Goal: Task Accomplishment & Management: Use online tool/utility

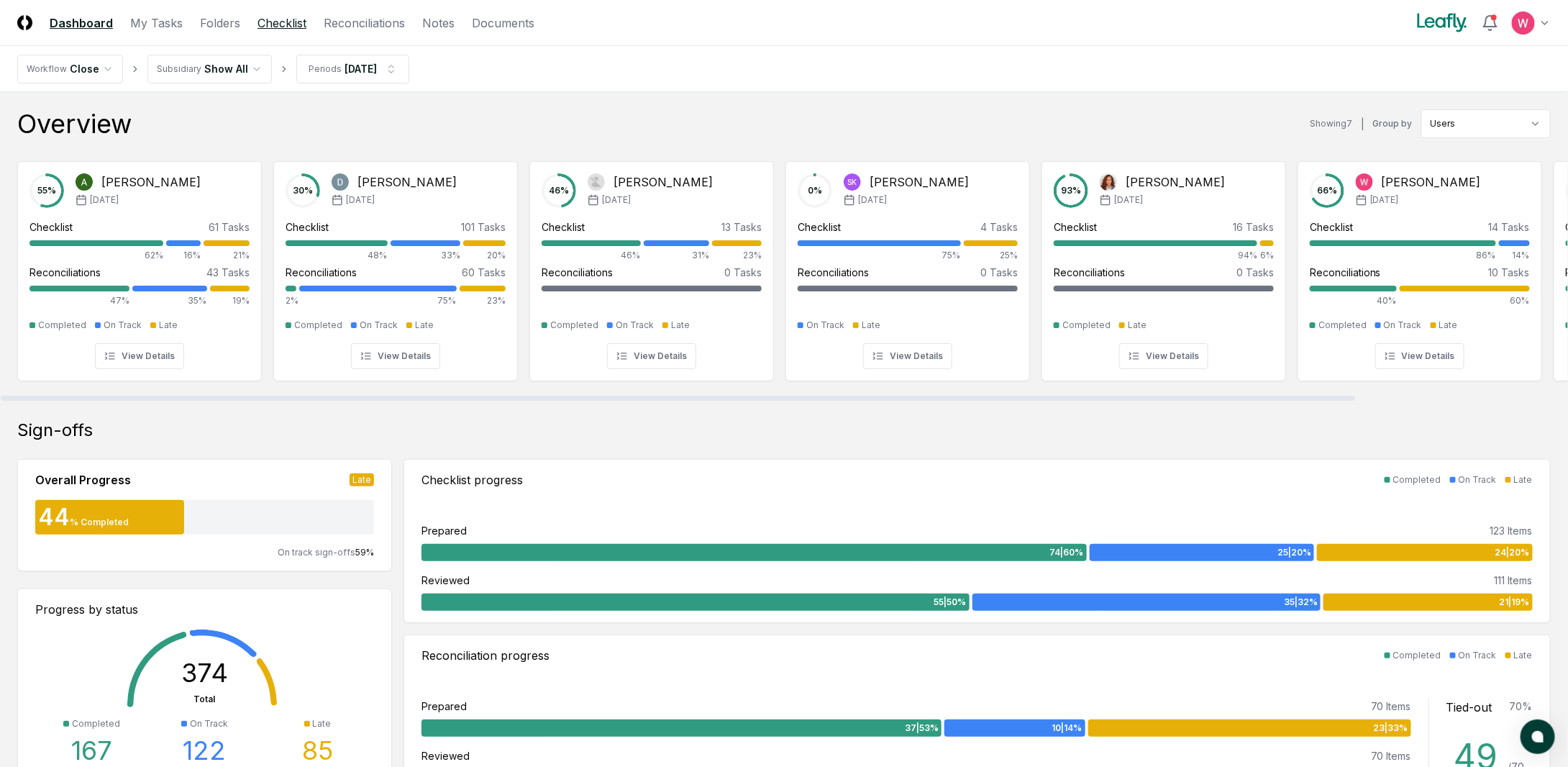
click at [278, 17] on link "Checklist" at bounding box center [282, 23] width 49 height 17
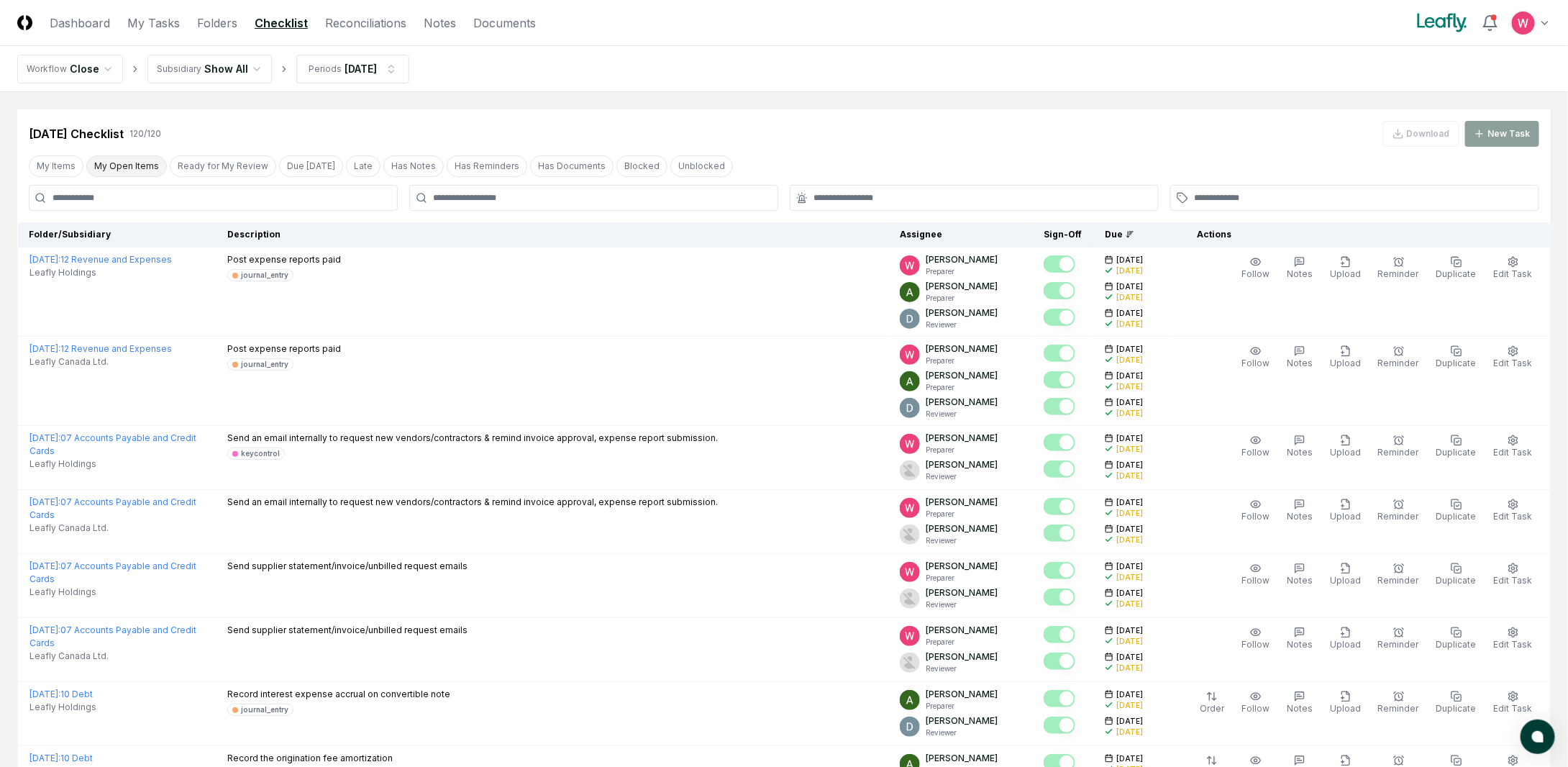
click at [147, 158] on button "My Open Items" at bounding box center [127, 166] width 80 height 22
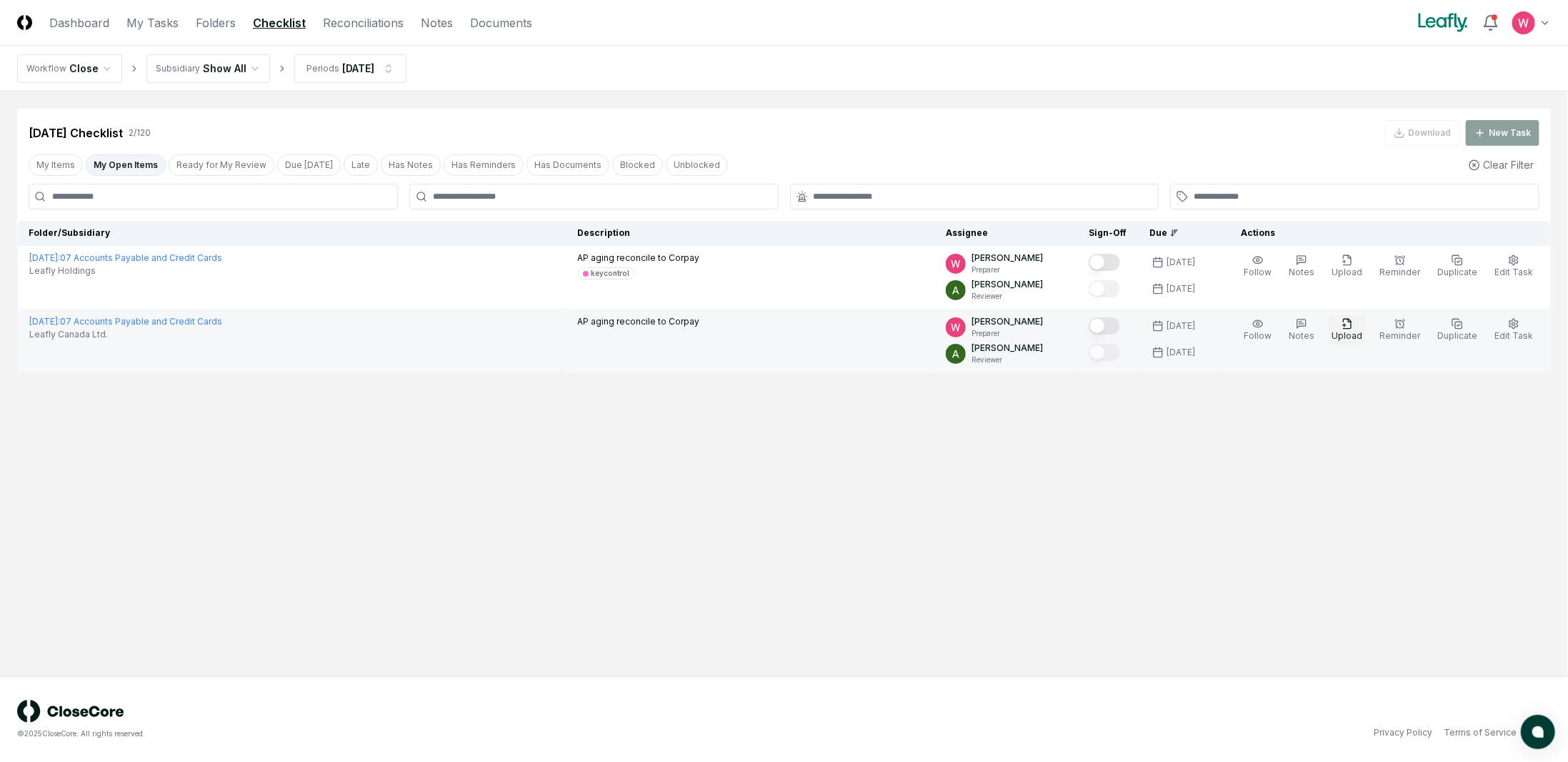
click at [1353, 327] on icon "button" at bounding box center [1347, 324] width 12 height 12
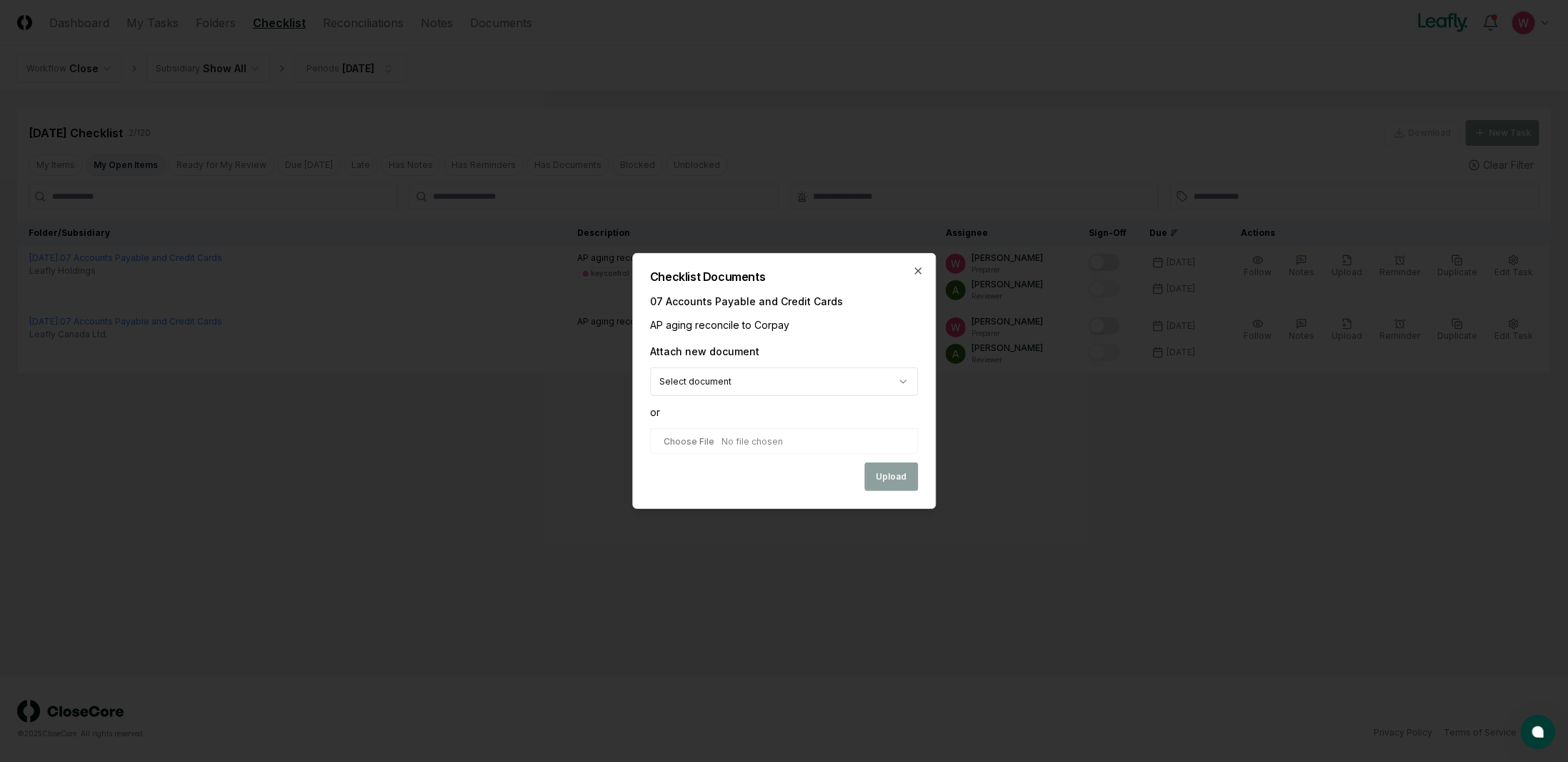
click at [760, 389] on body "CloseCore Dashboard My Tasks Folders Checklist Reconciliations Notes Documents …" at bounding box center [784, 381] width 1568 height 762
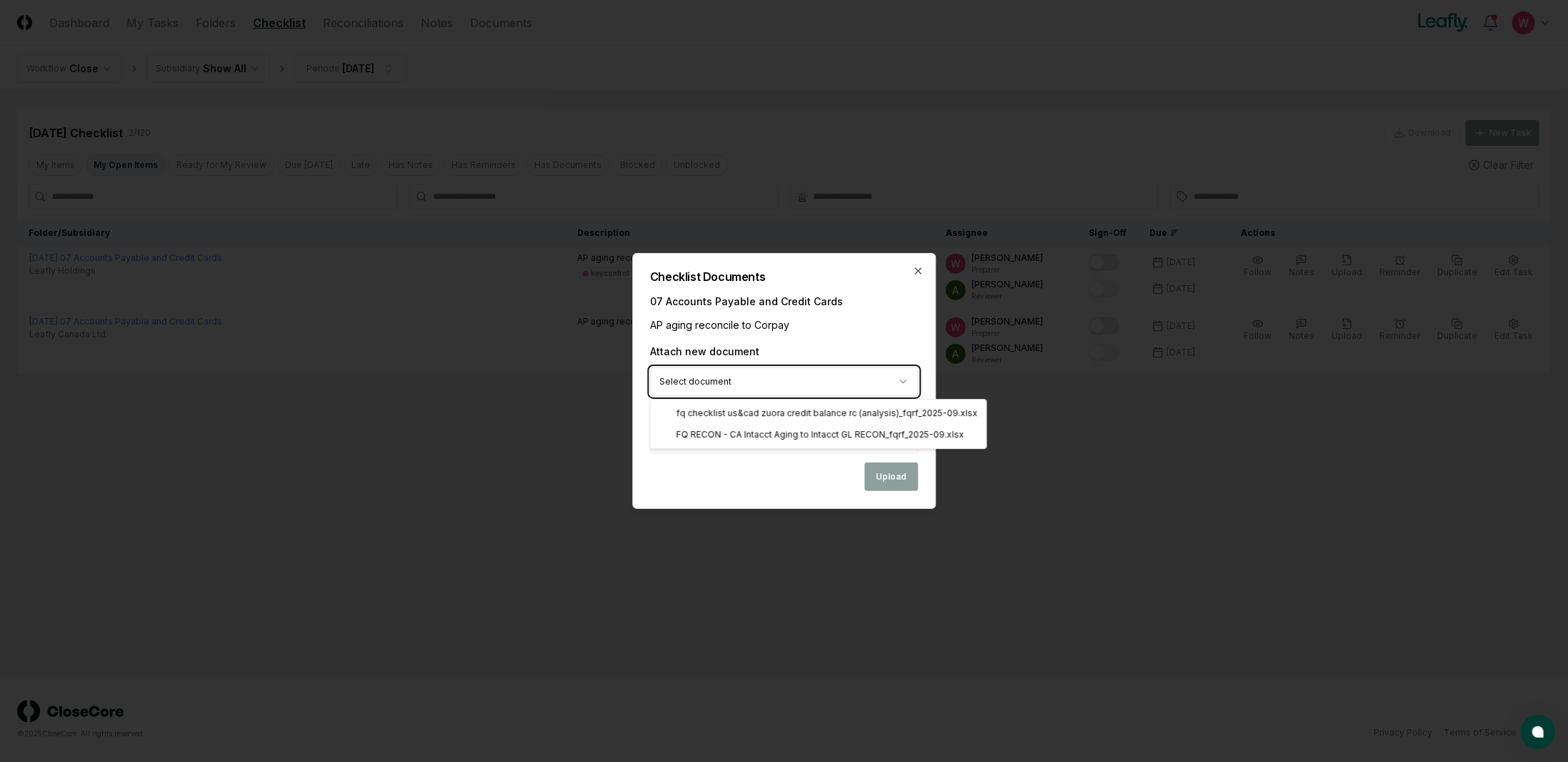
click at [760, 389] on body "CloseCore Dashboard My Tasks Folders Checklist Reconciliations Notes Documents …" at bounding box center [784, 381] width 1568 height 762
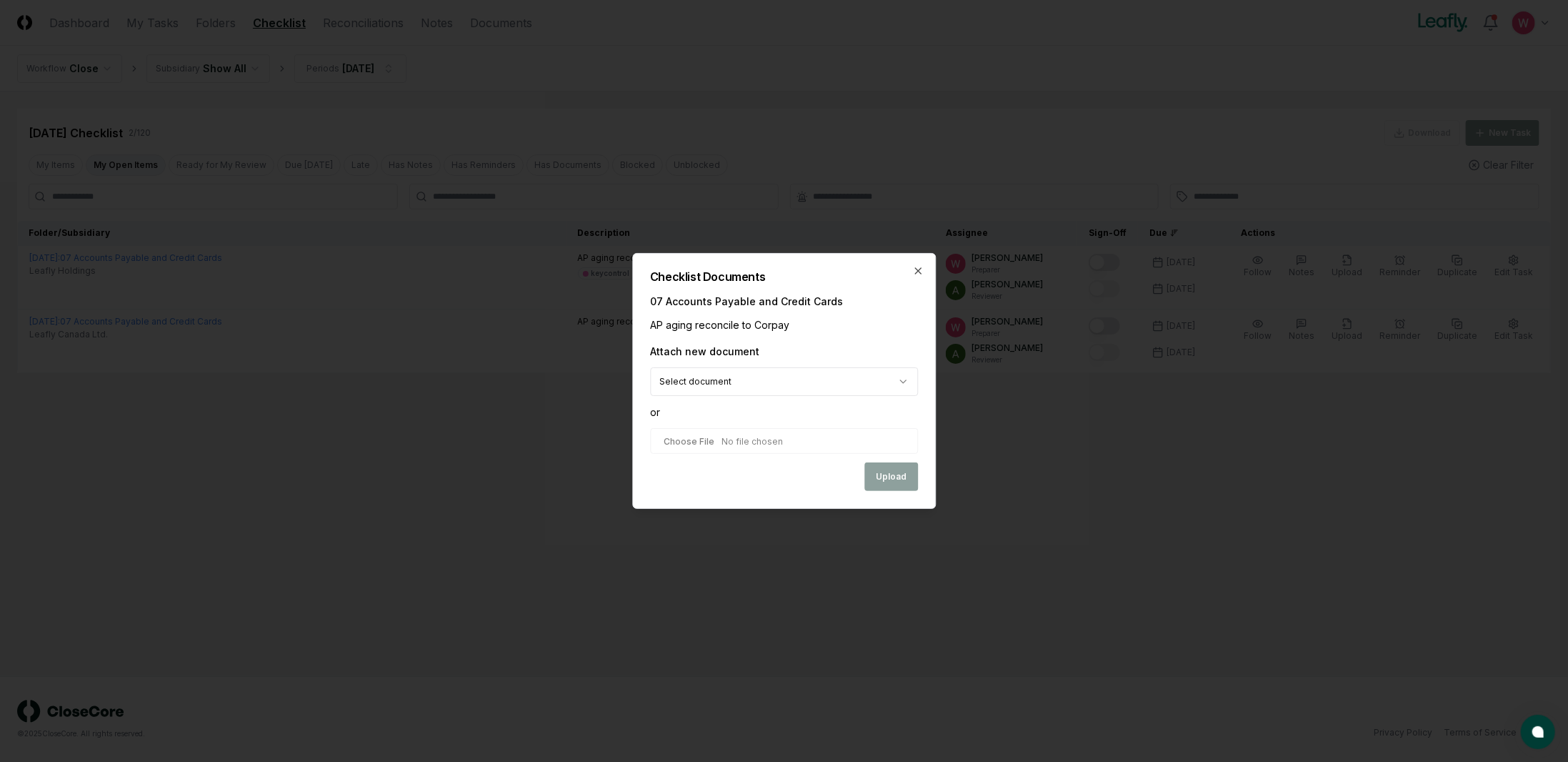
click at [753, 437] on input "file" at bounding box center [783, 441] width 268 height 26
click at [914, 271] on icon "button" at bounding box center [917, 271] width 12 height 12
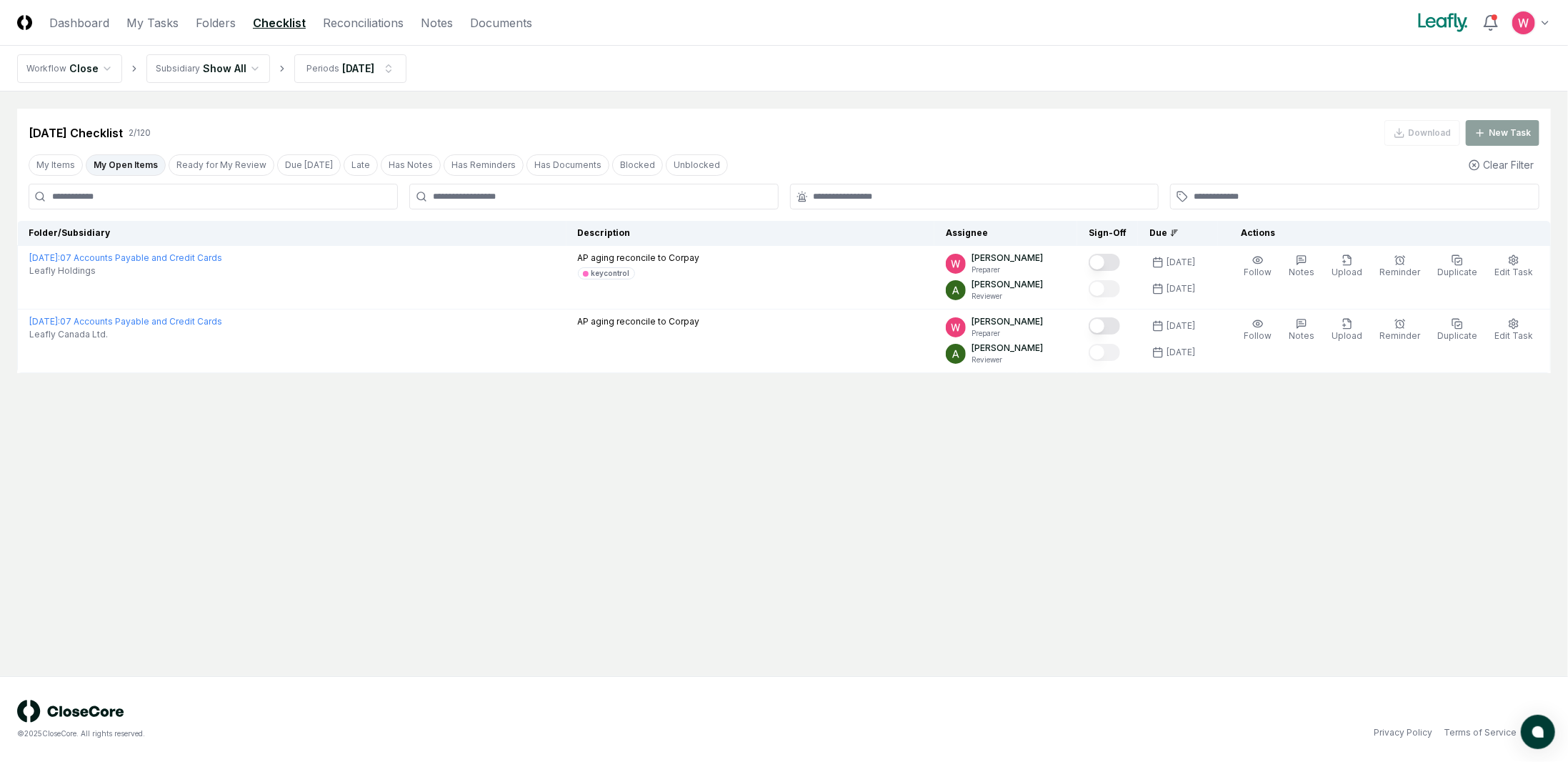
click at [226, 78] on html "CloseCore Dashboard My Tasks Folders Checklist Reconciliations Notes Documents …" at bounding box center [784, 381] width 1568 height 762
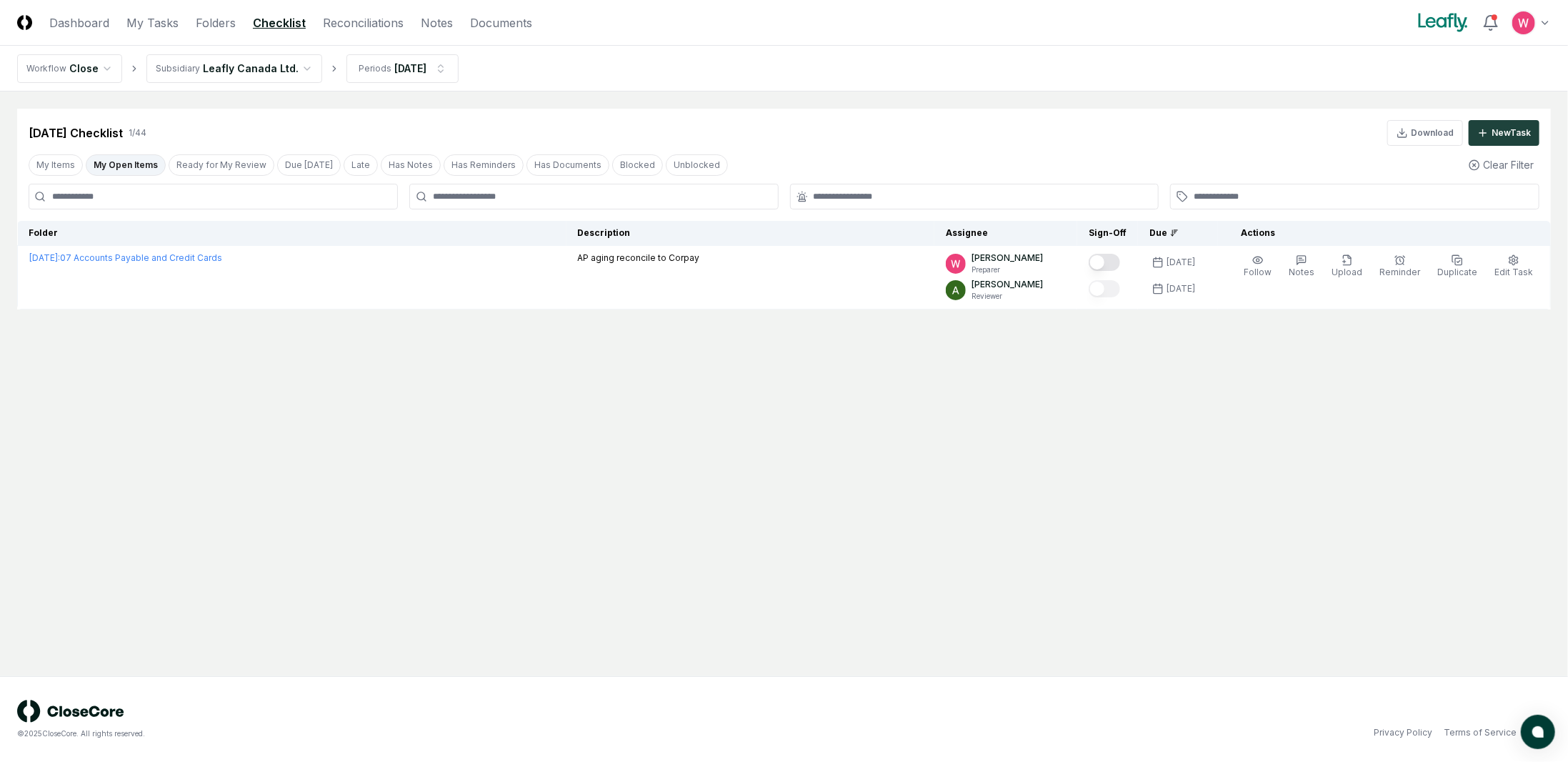
click at [132, 164] on button "My Open Items" at bounding box center [126, 165] width 80 height 22
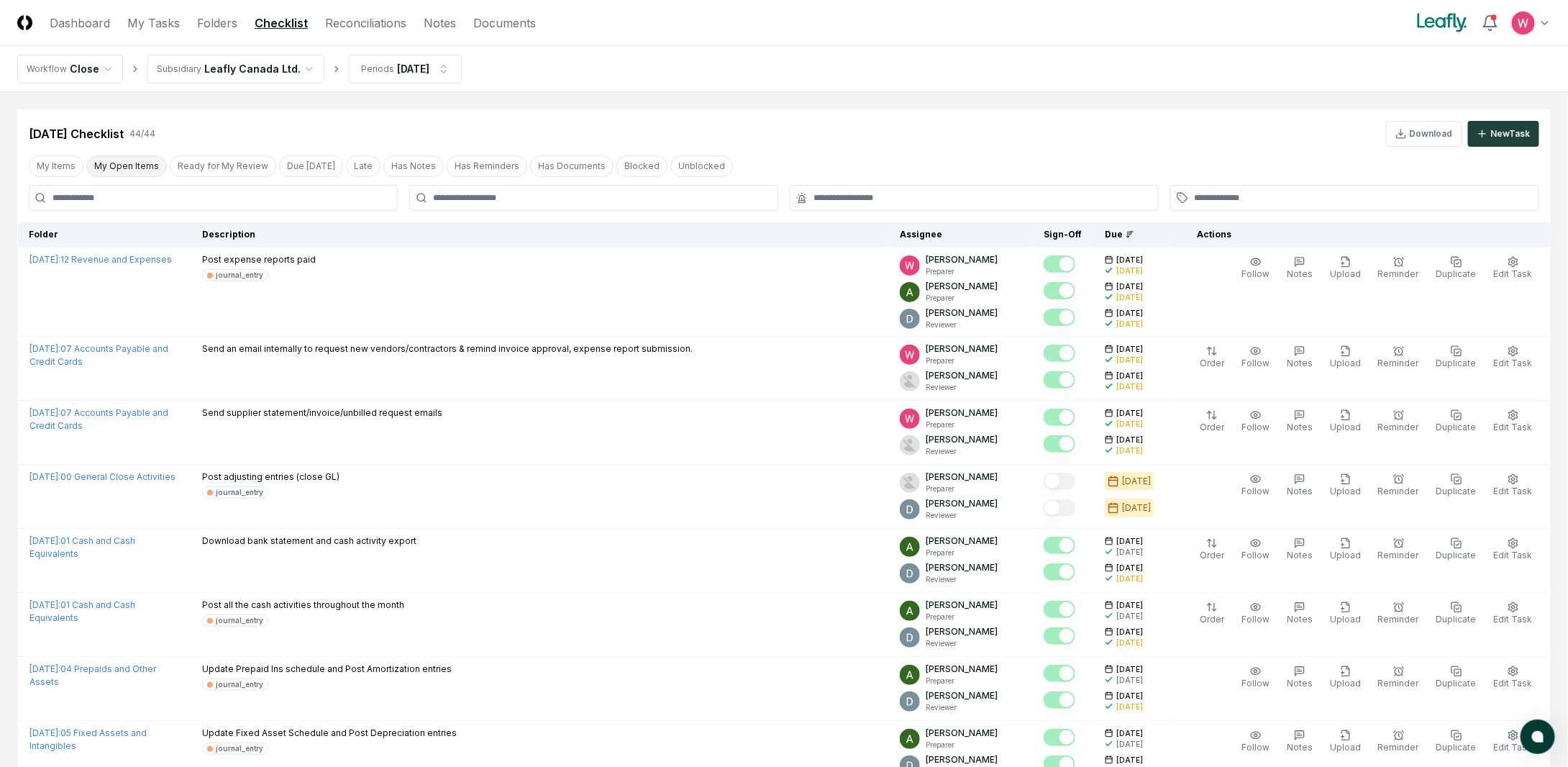
click at [140, 170] on button "My Open Items" at bounding box center [127, 166] width 80 height 22
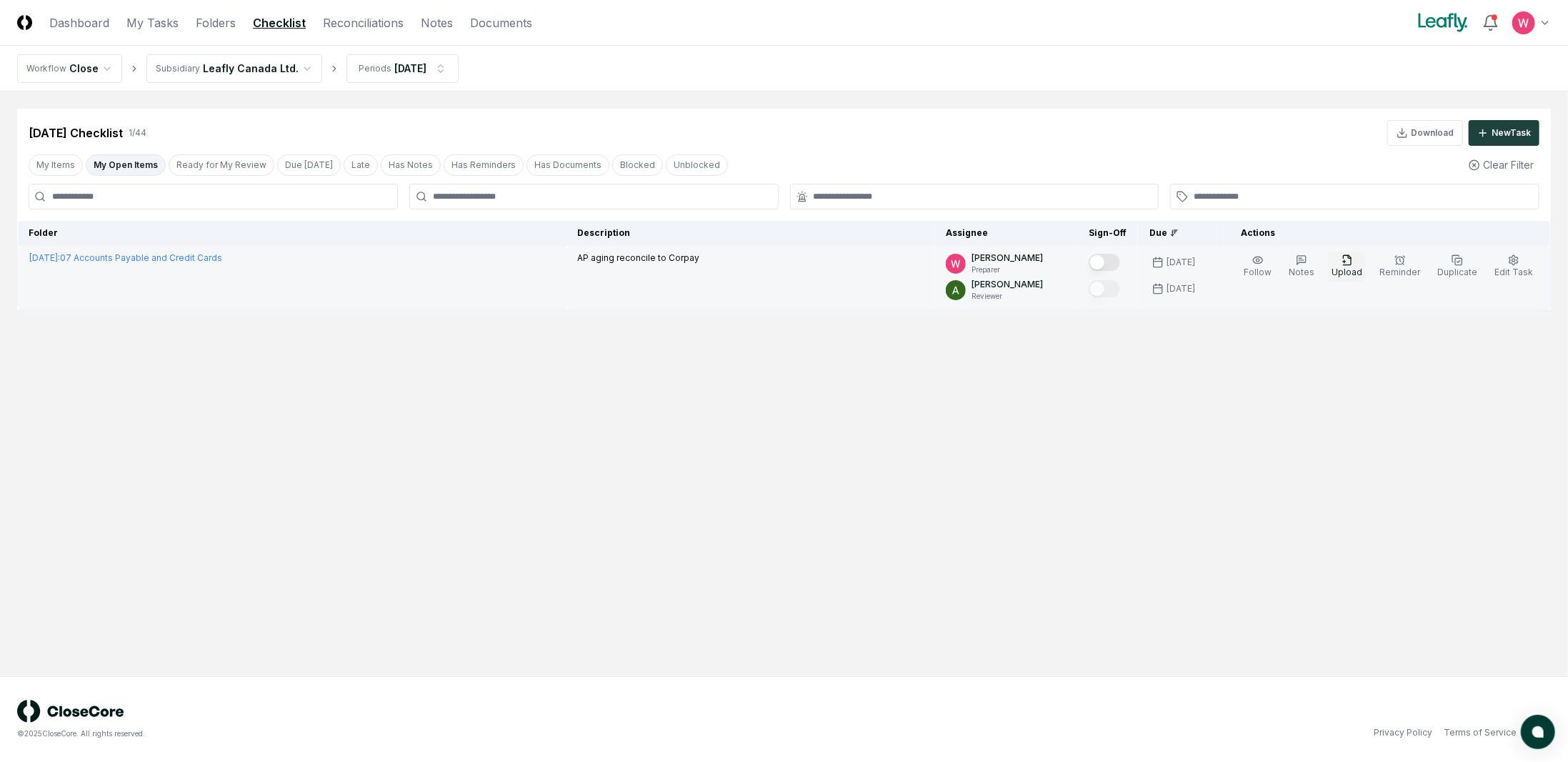
click at [1354, 268] on span "Upload" at bounding box center [1347, 272] width 31 height 11
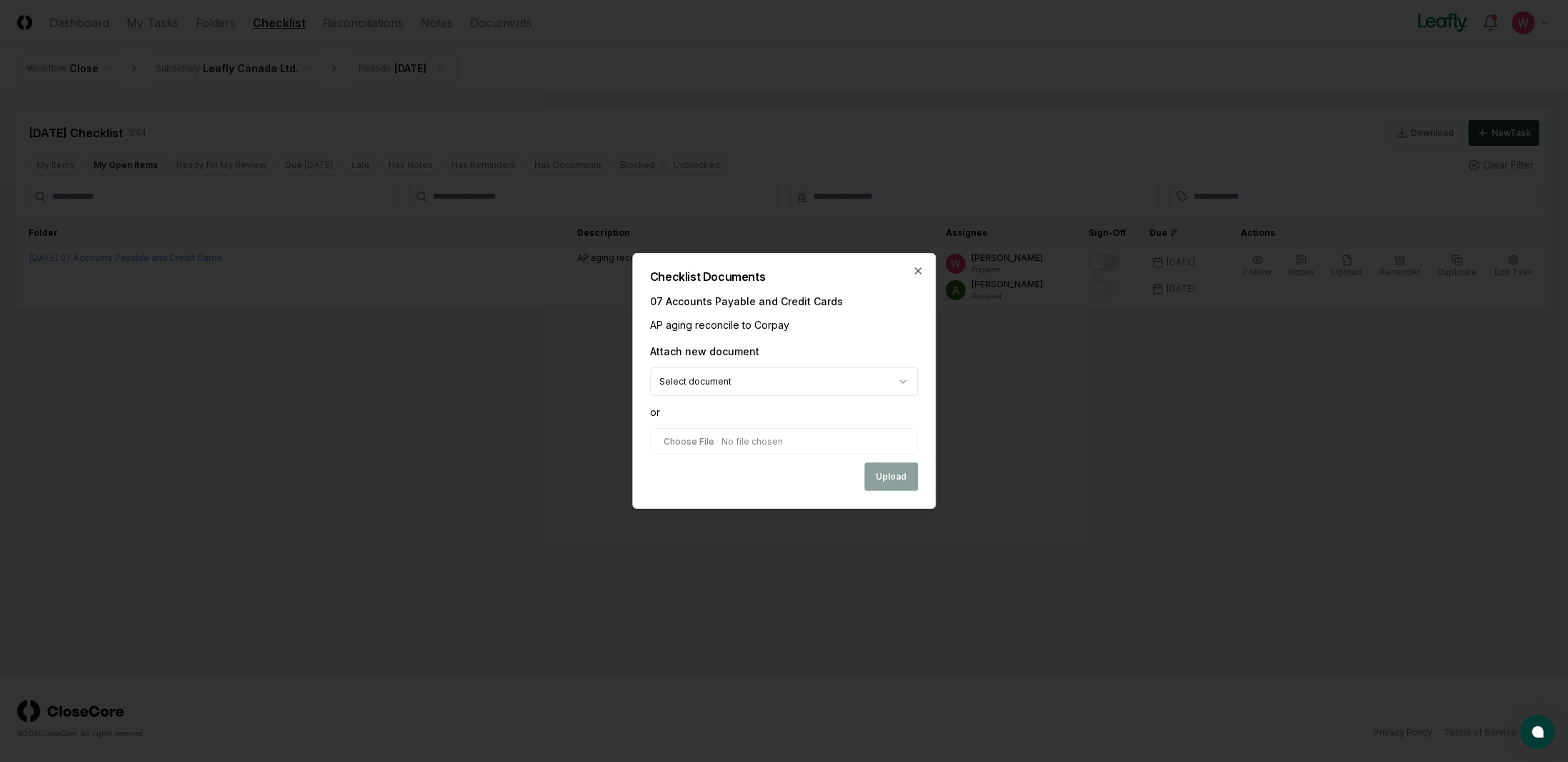
click at [730, 440] on input "file" at bounding box center [783, 441] width 268 height 26
type input "**********"
click at [891, 475] on button "Upload" at bounding box center [891, 478] width 54 height 29
click at [916, 266] on icon "button" at bounding box center [917, 270] width 12 height 12
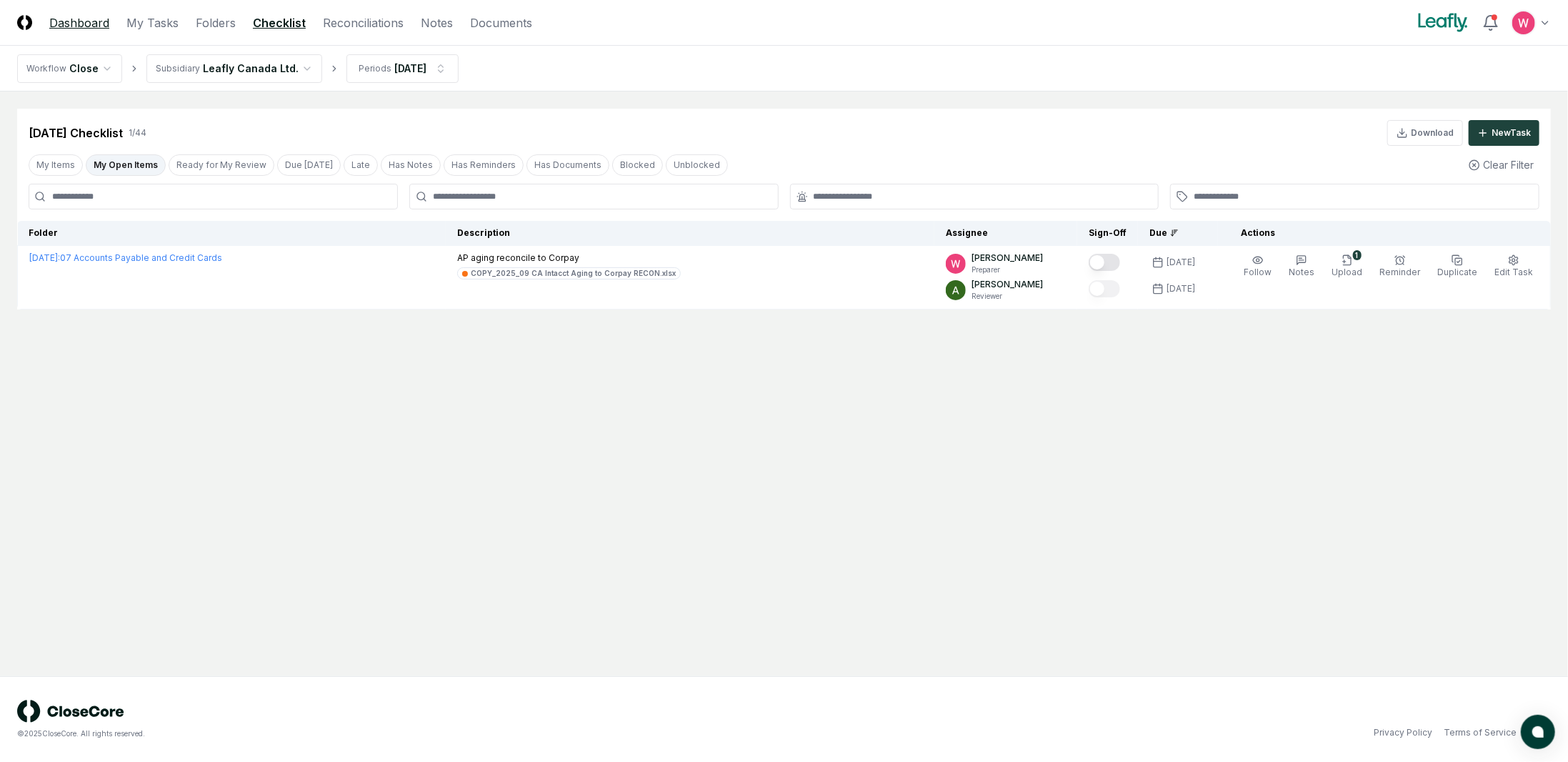
click at [84, 26] on link "Dashboard" at bounding box center [79, 23] width 60 height 17
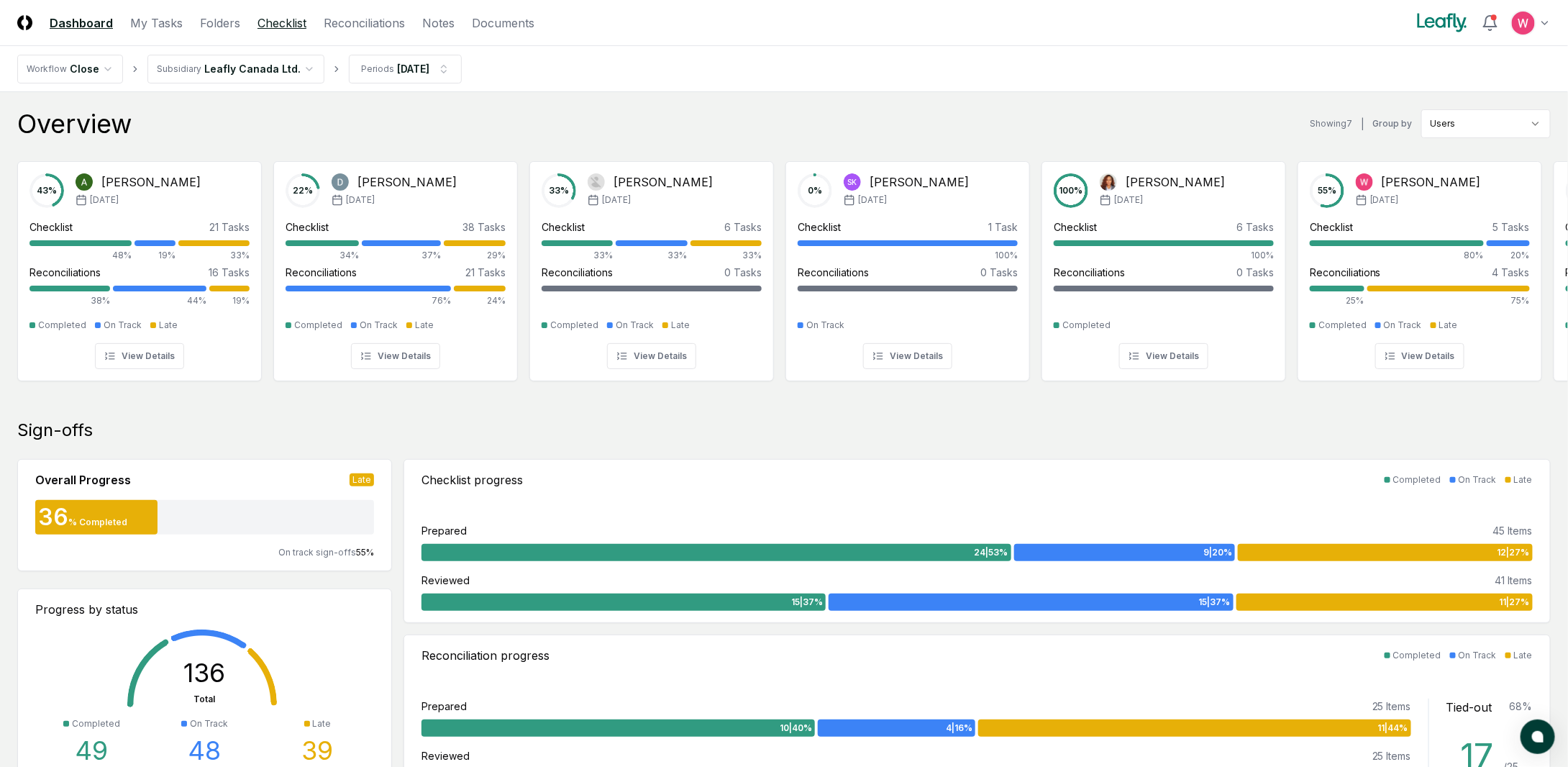
click at [268, 23] on link "Checklist" at bounding box center [282, 23] width 49 height 17
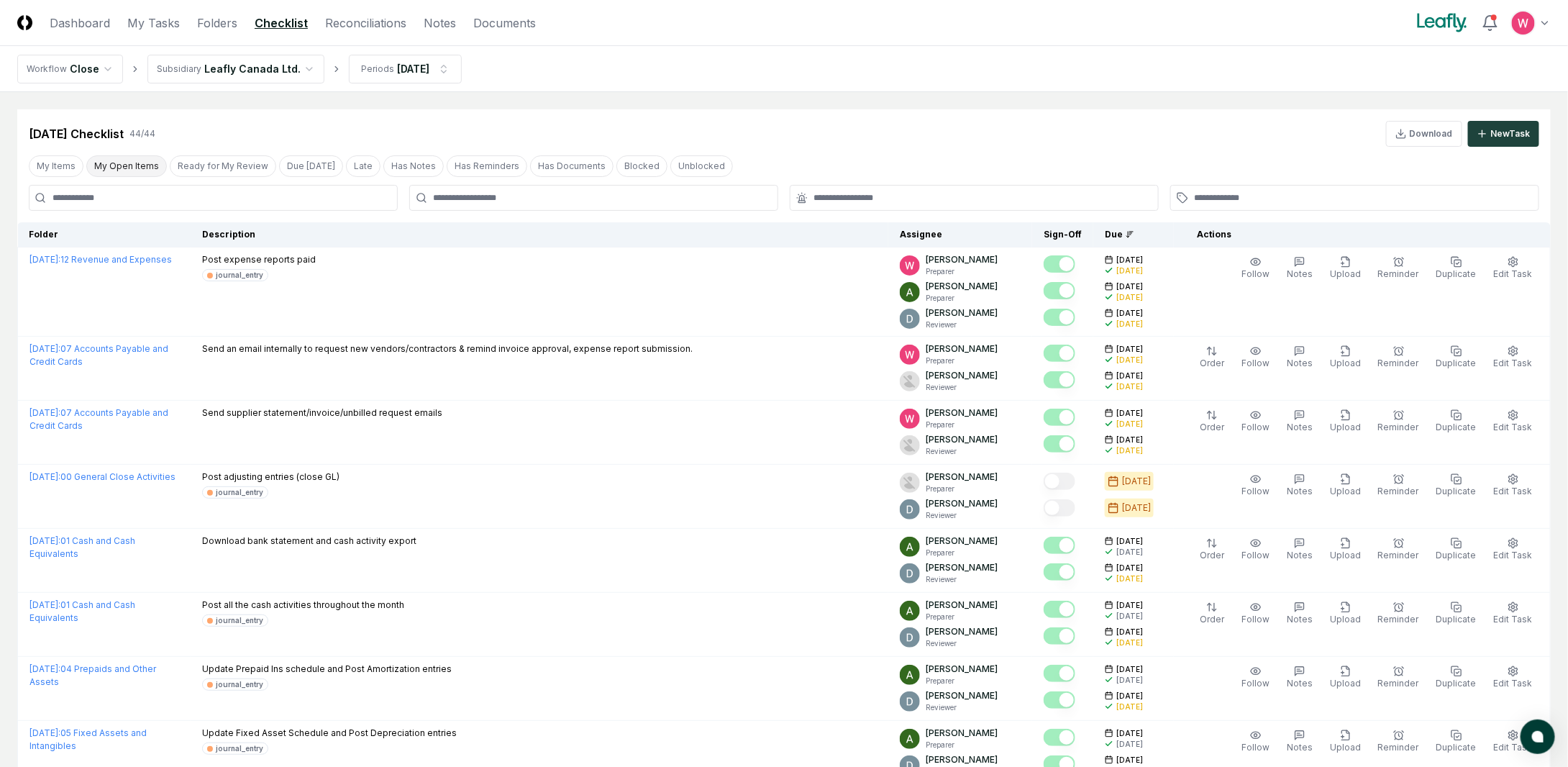
click at [128, 163] on button "My Open Items" at bounding box center [127, 166] width 80 height 22
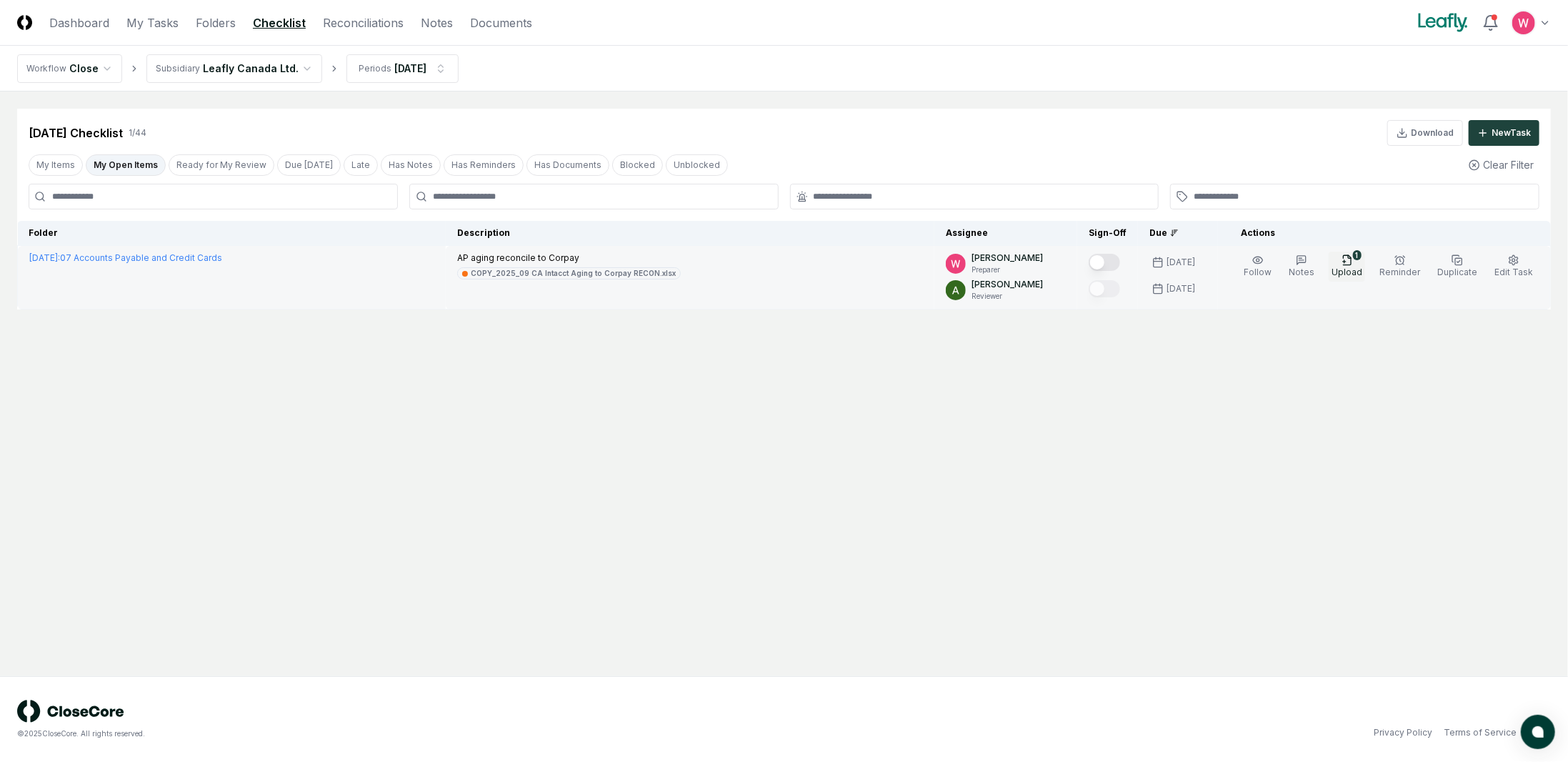
click at [1363, 269] on span "Upload" at bounding box center [1347, 272] width 31 height 11
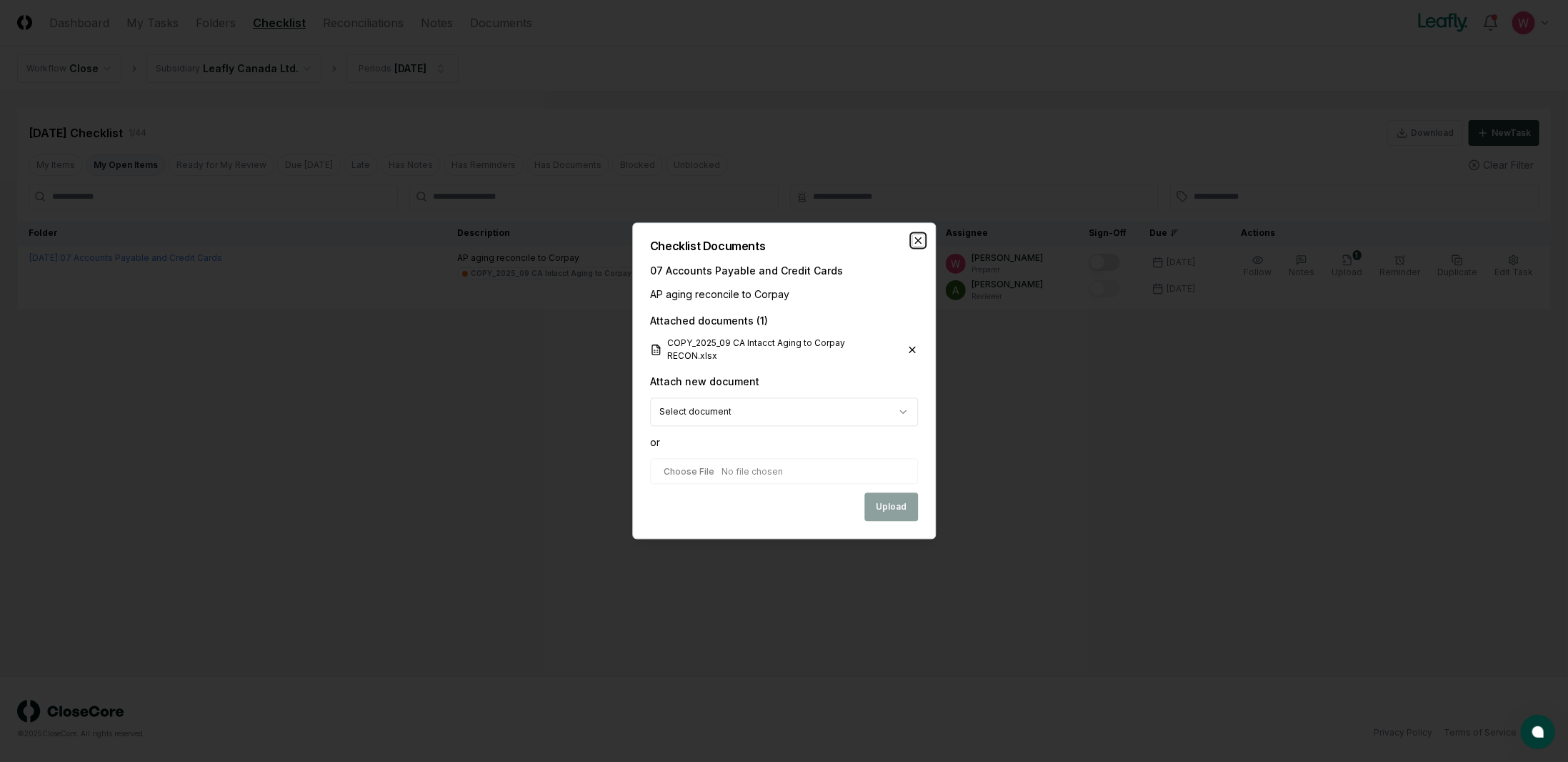
click at [916, 241] on icon "button" at bounding box center [917, 241] width 12 height 12
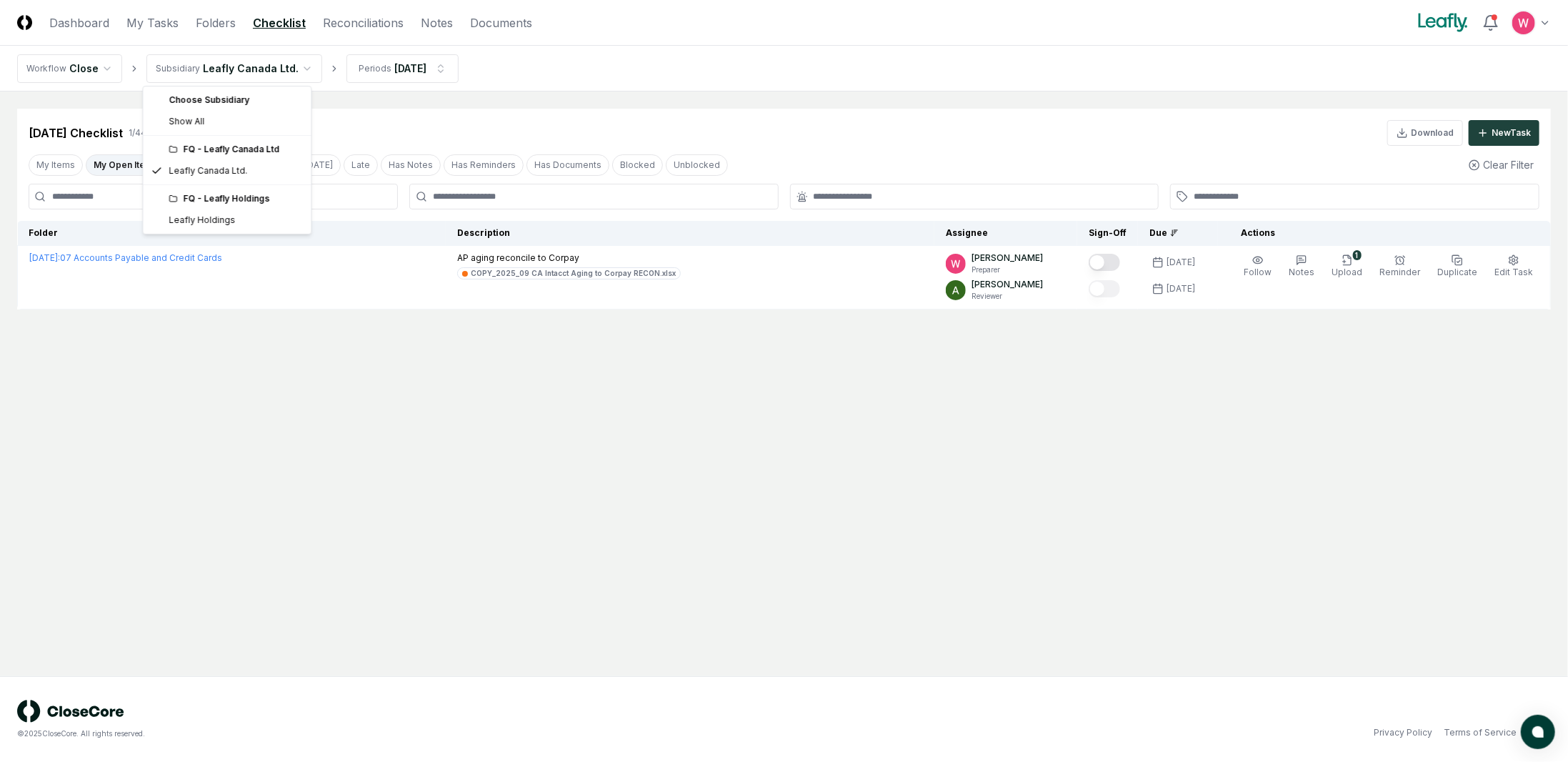
click at [277, 74] on html "CloseCore Dashboard My Tasks Folders Checklist Reconciliations Notes Documents …" at bounding box center [784, 381] width 1568 height 762
click at [217, 204] on div "FQ - Leafly Holdings" at bounding box center [235, 199] width 133 height 13
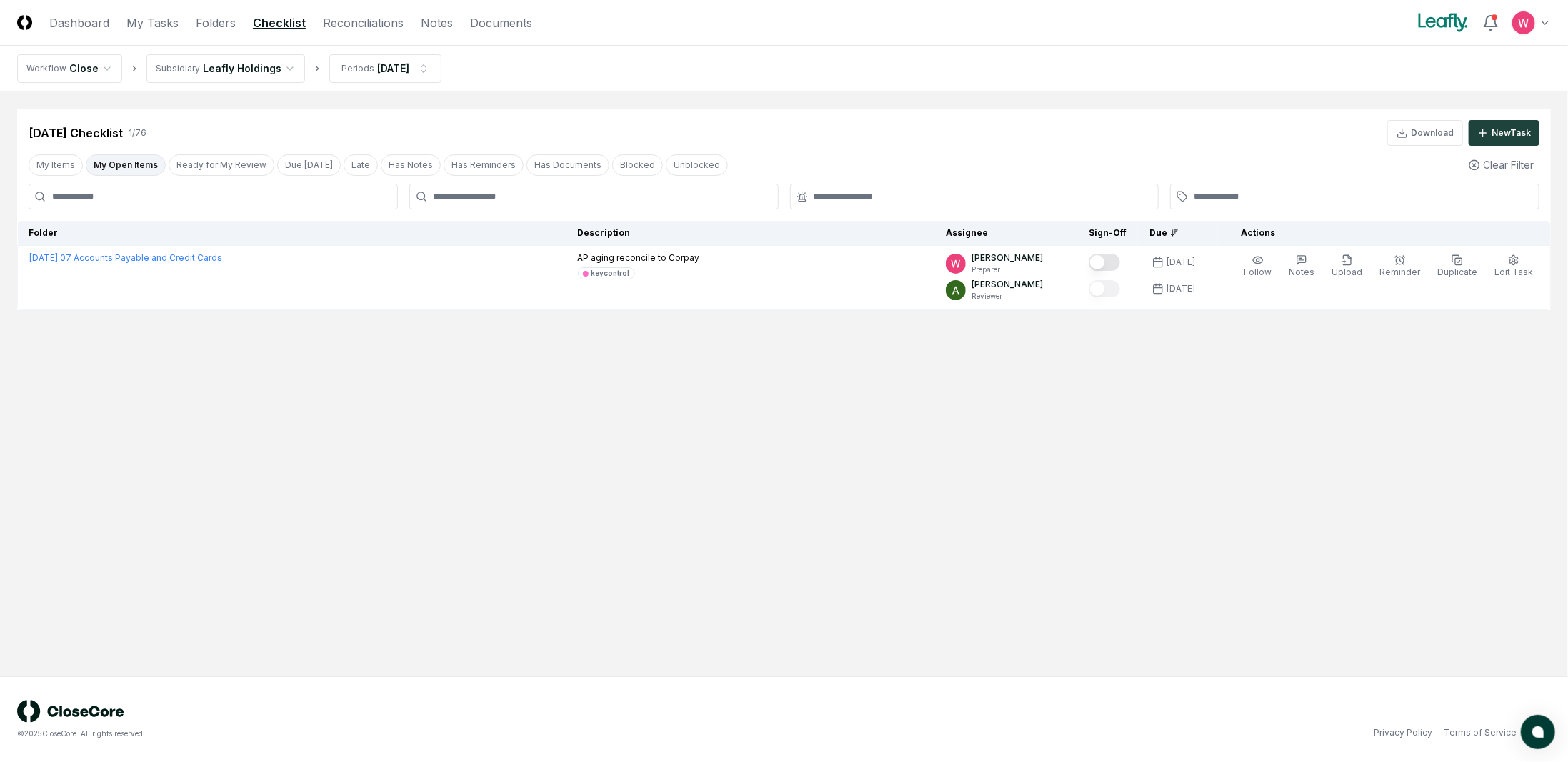
click at [243, 78] on html "CloseCore Dashboard My Tasks Folders Checklist Reconciliations Notes Documents …" at bounding box center [784, 381] width 1568 height 762
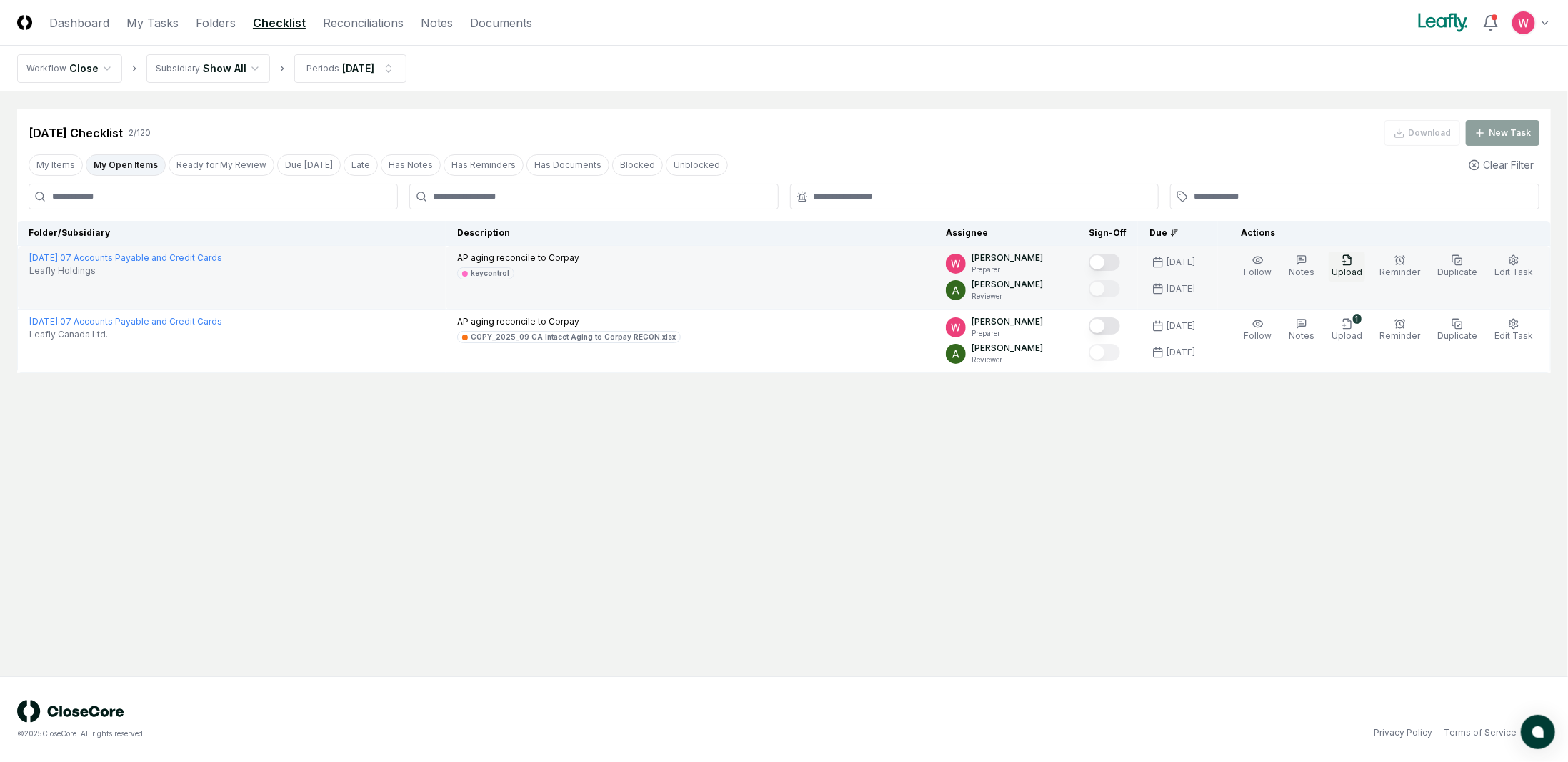
click at [1362, 267] on span "Upload" at bounding box center [1347, 272] width 31 height 11
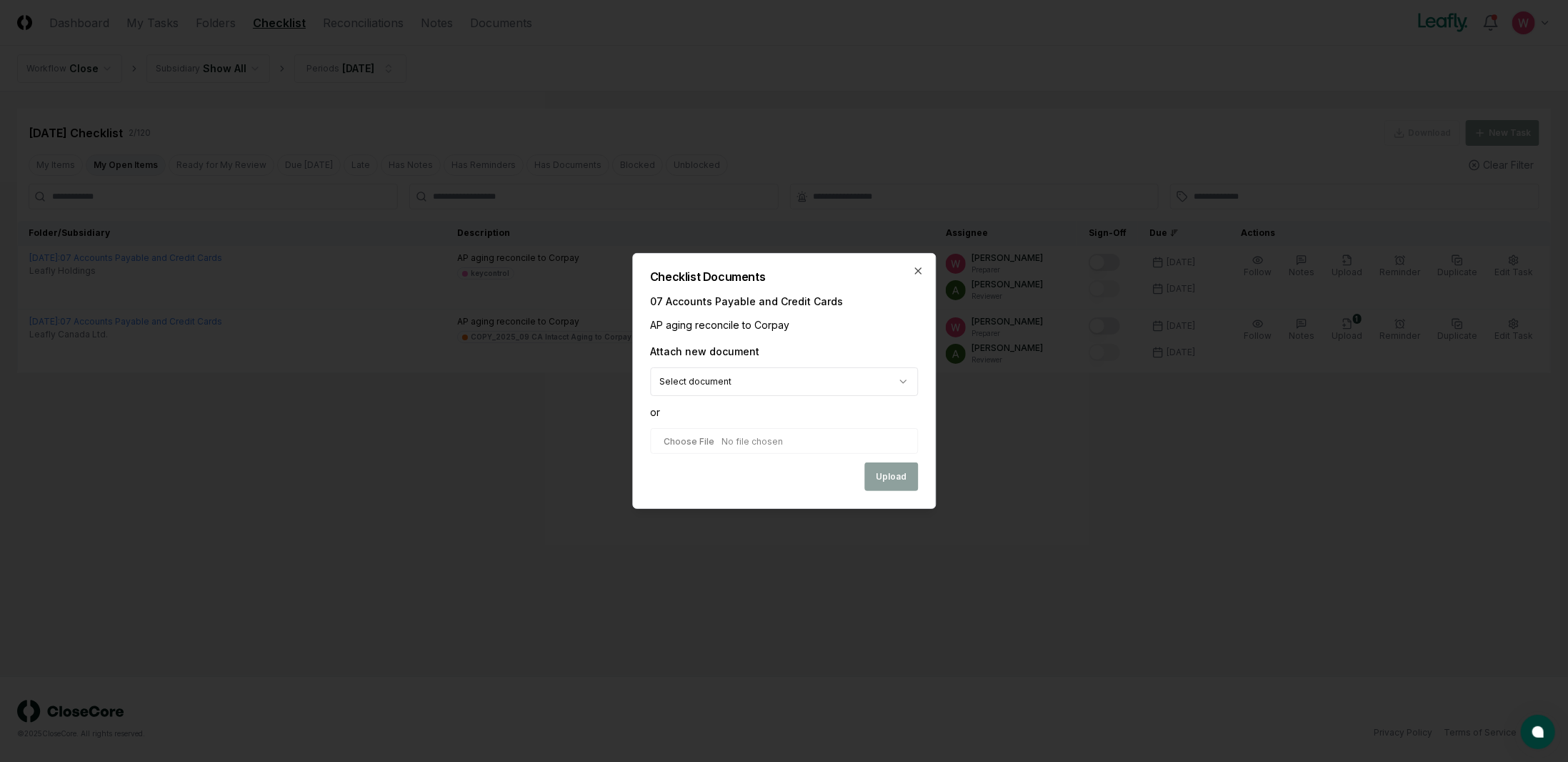
click at [727, 440] on input "file" at bounding box center [783, 441] width 268 height 26
type input "**********"
click at [894, 478] on button "Upload" at bounding box center [891, 478] width 54 height 29
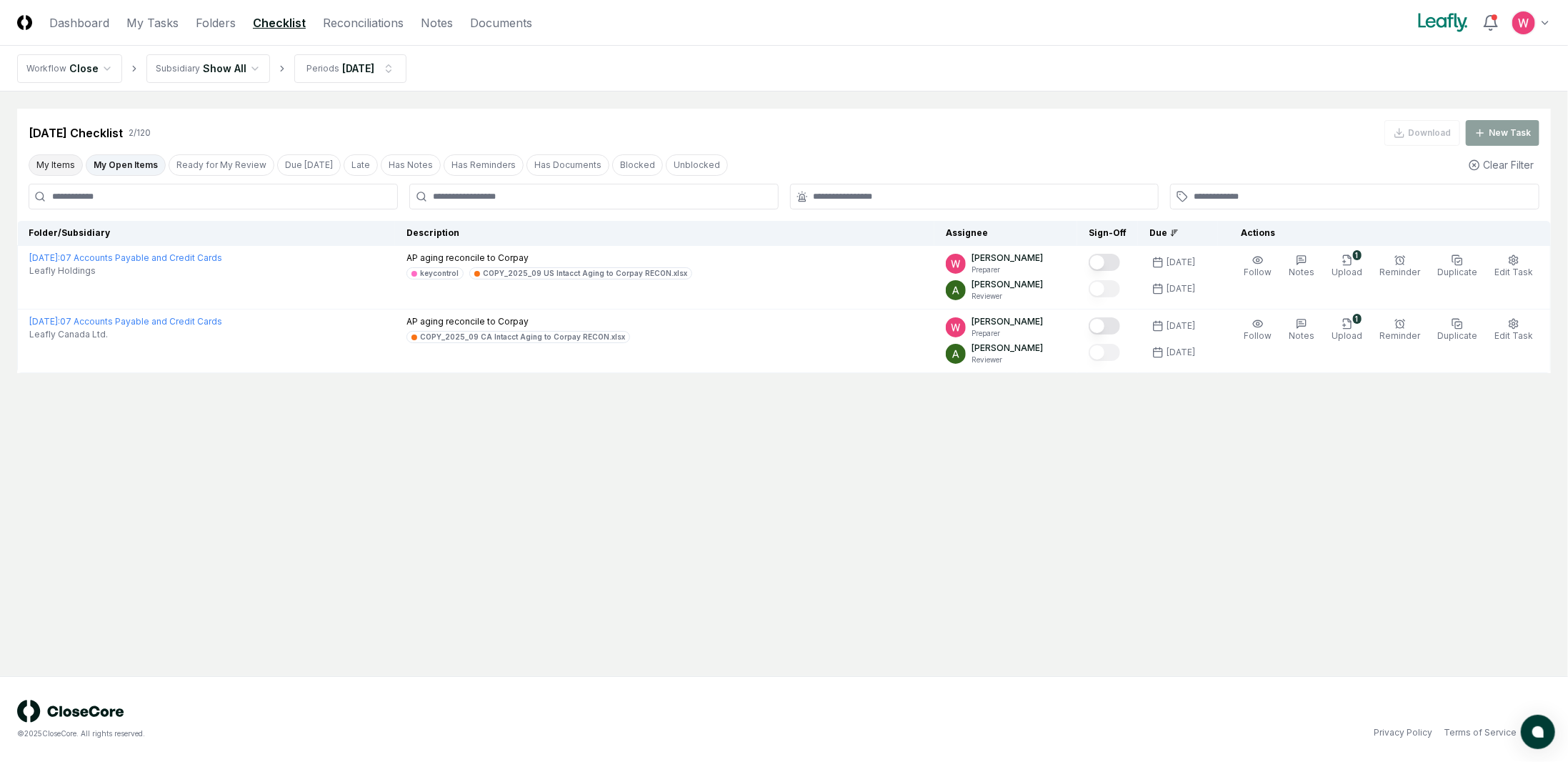
click at [64, 164] on button "My Items" at bounding box center [56, 165] width 54 height 22
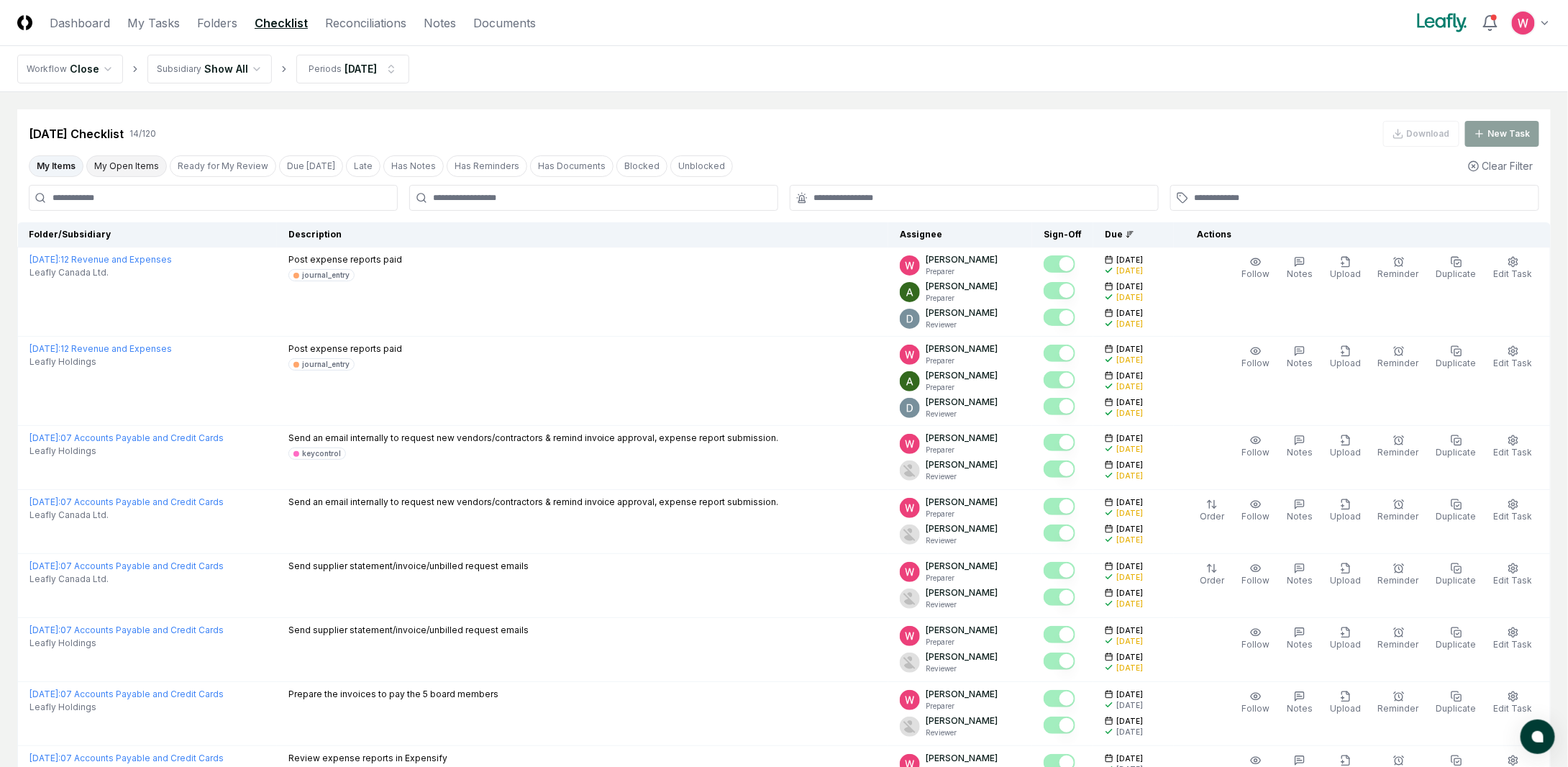
click at [137, 164] on button "My Open Items" at bounding box center [127, 166] width 80 height 22
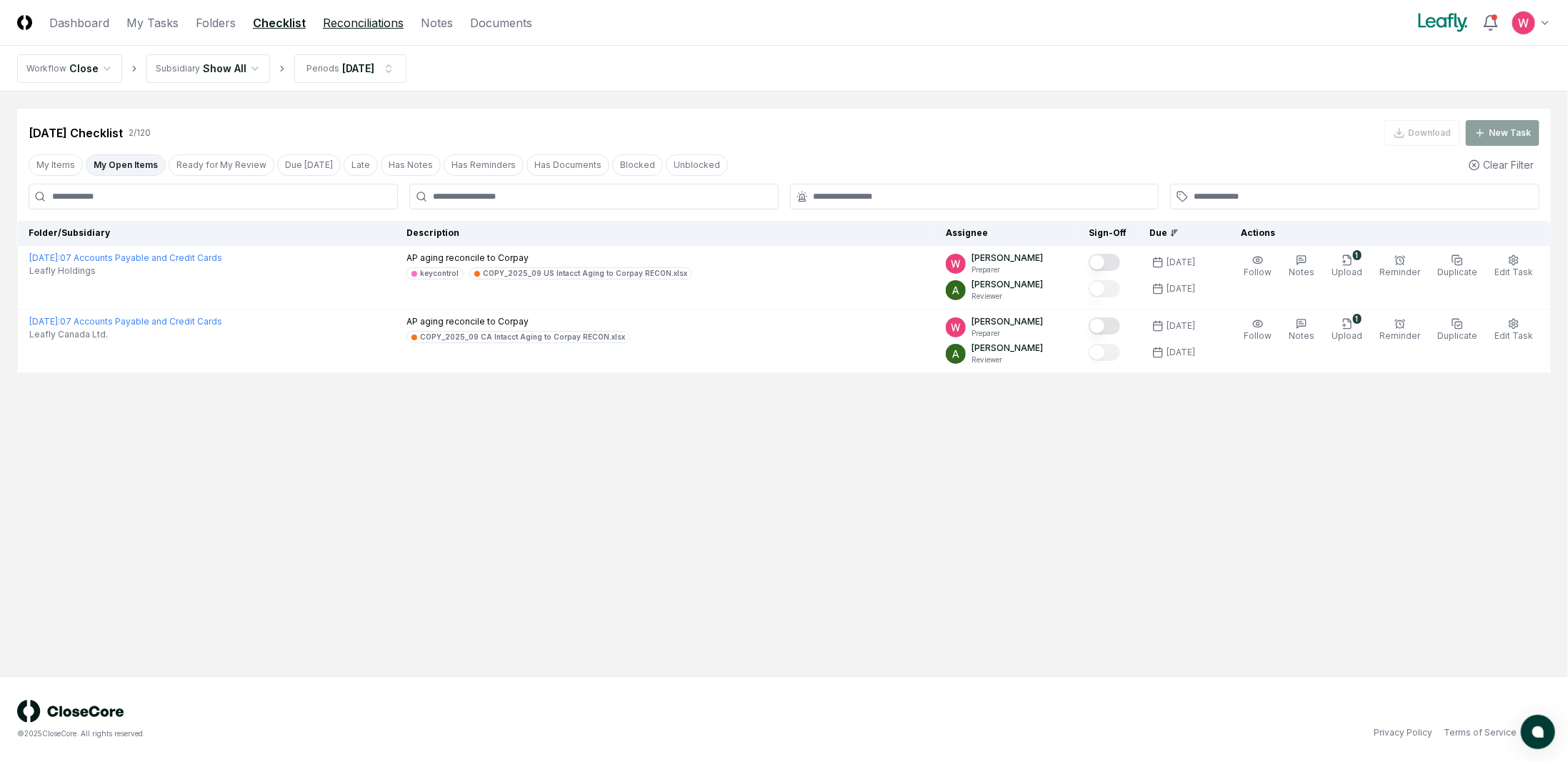
click at [340, 23] on link "Reconciliations" at bounding box center [363, 23] width 81 height 17
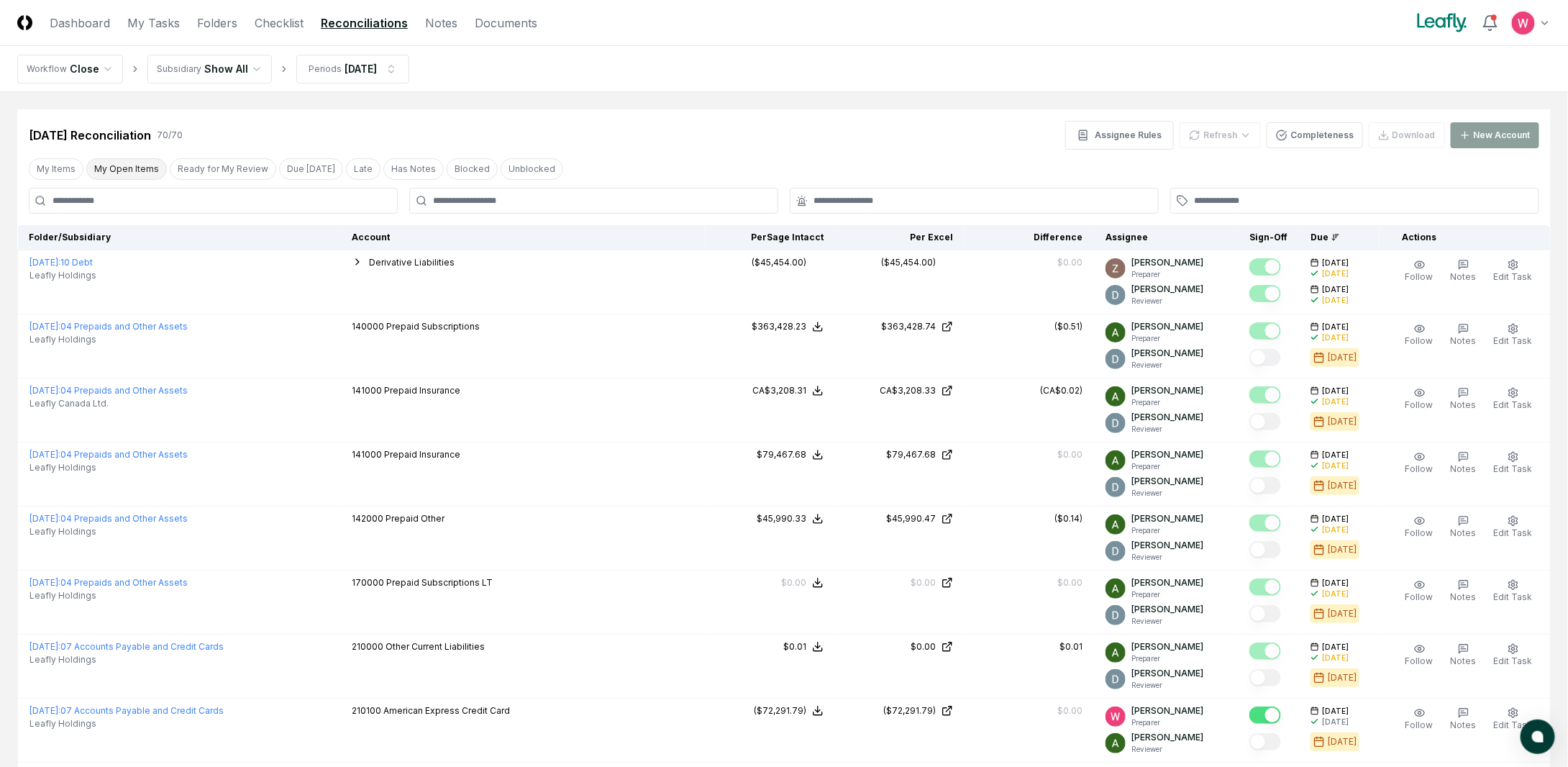
click at [139, 169] on button "My Open Items" at bounding box center [127, 169] width 80 height 22
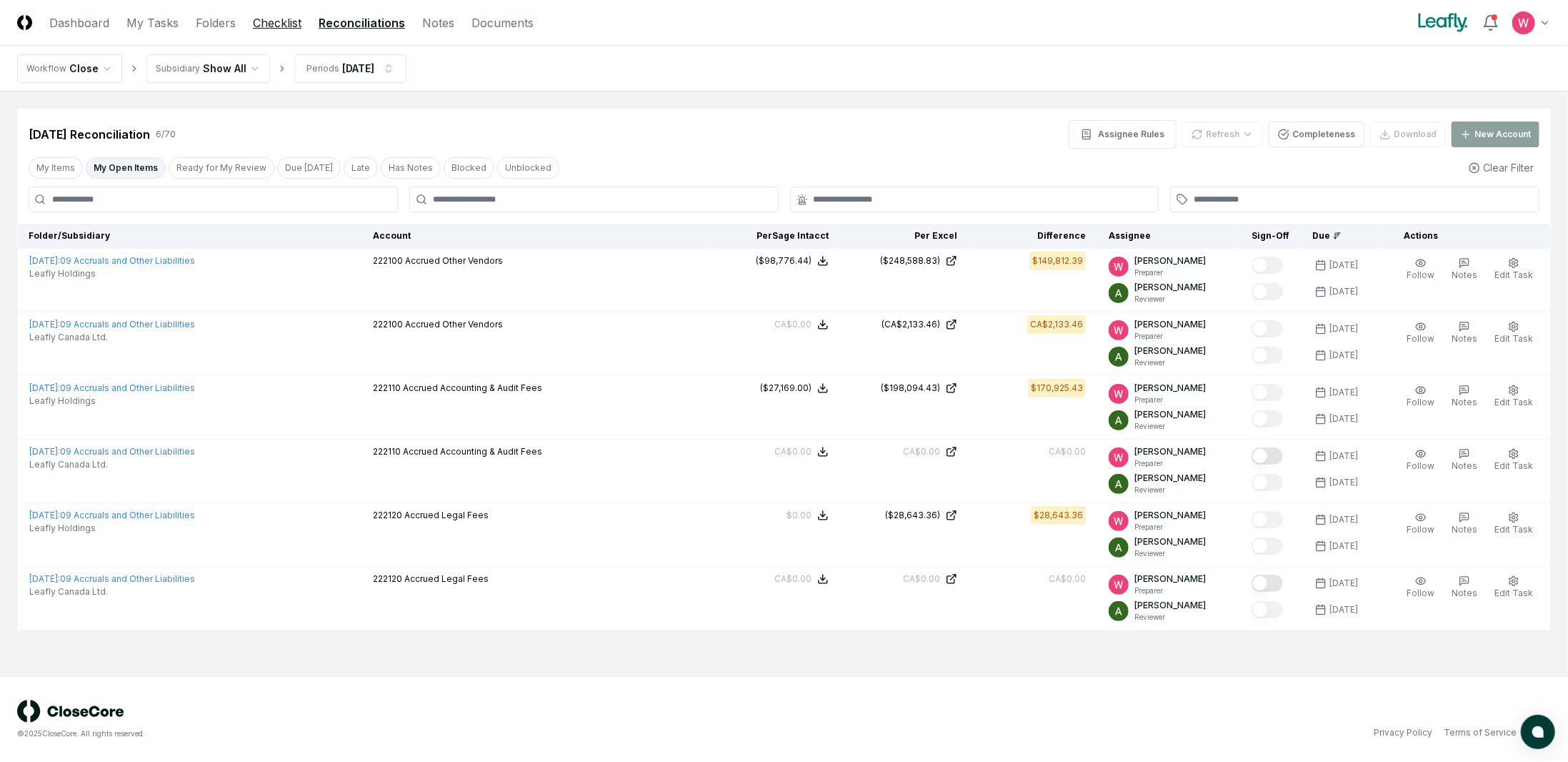
click at [291, 24] on link "Checklist" at bounding box center [277, 23] width 49 height 17
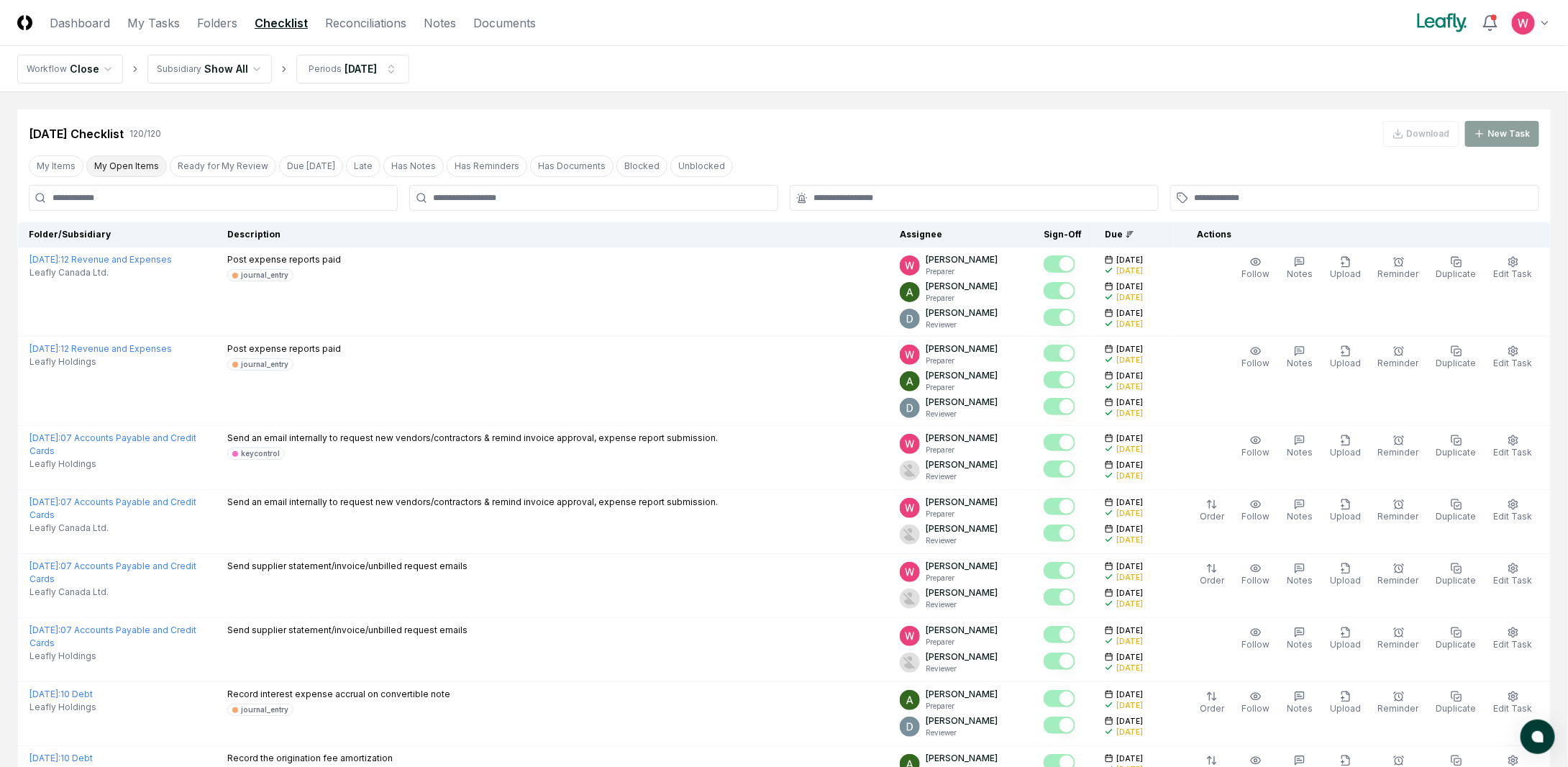
click at [128, 163] on button "My Open Items" at bounding box center [127, 166] width 80 height 22
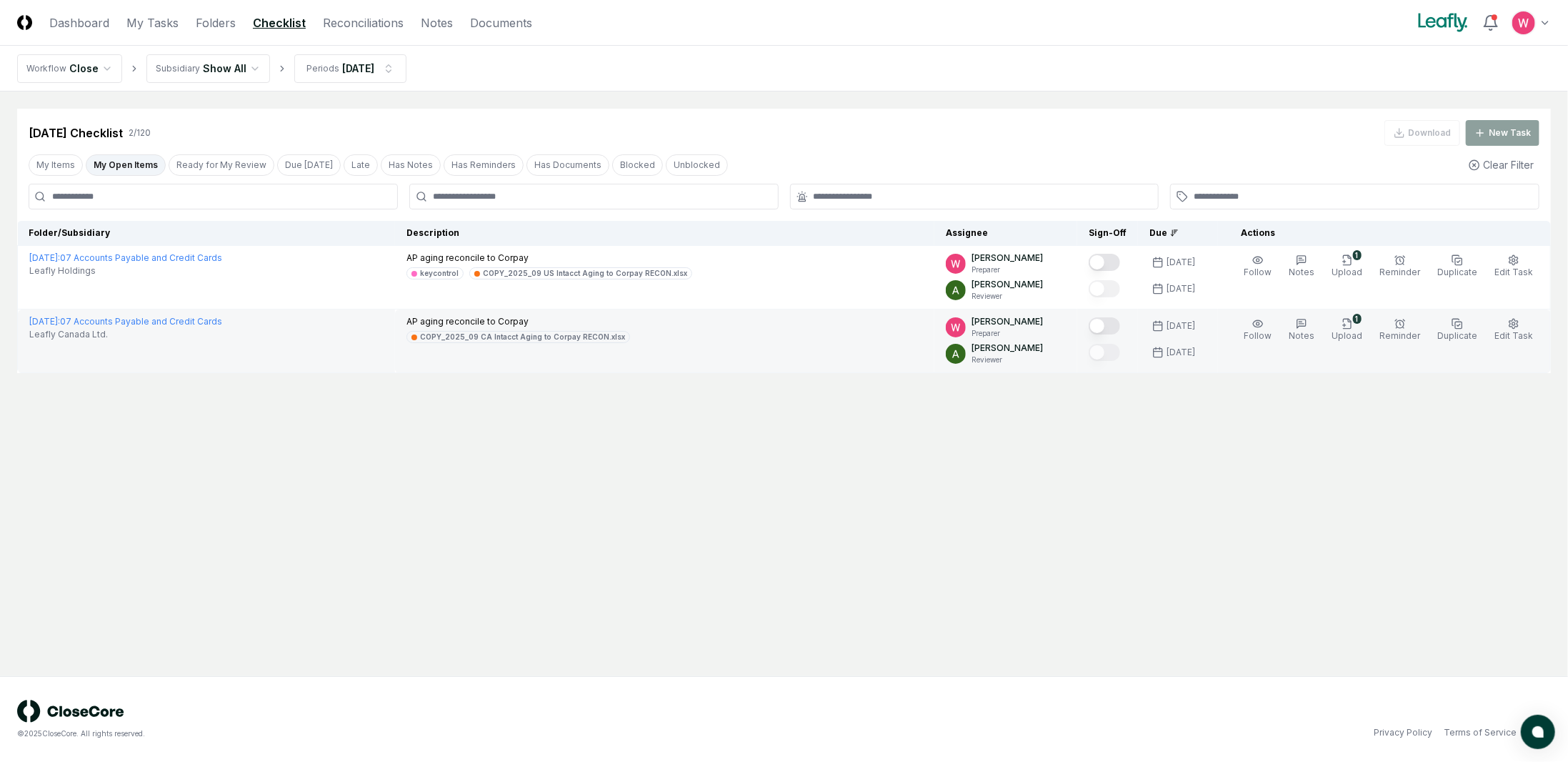
click at [1121, 325] on button "Mark complete" at bounding box center [1104, 326] width 32 height 17
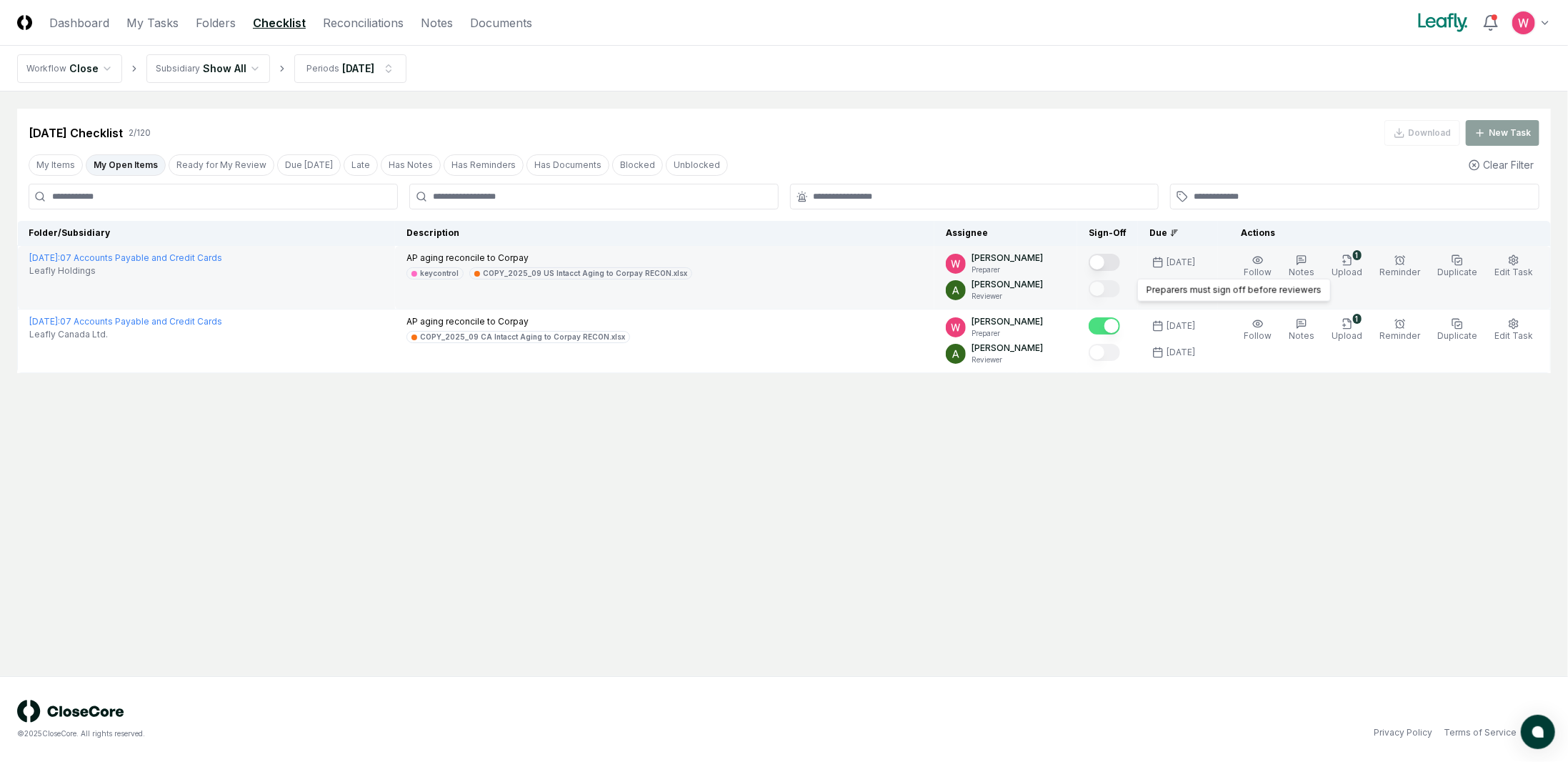
click at [1121, 269] on button "Mark complete" at bounding box center [1104, 262] width 32 height 17
click at [324, 26] on link "Reconciliations" at bounding box center [363, 23] width 81 height 17
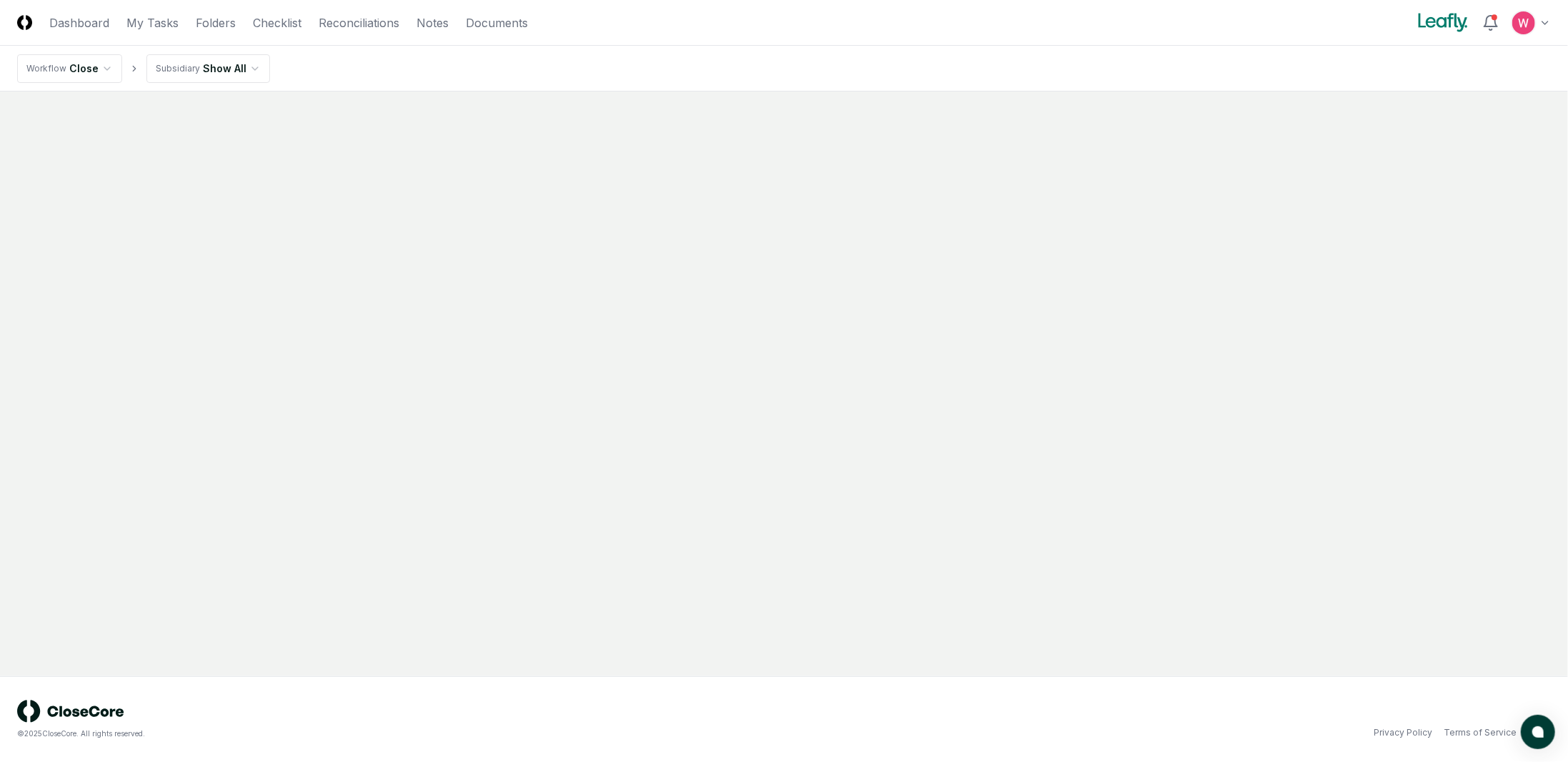
click at [69, 12] on header "CloseCore Dashboard My Tasks Folders Checklist Reconciliations Notes Documents …" at bounding box center [784, 23] width 1568 height 46
click at [68, 17] on link "Dashboard" at bounding box center [79, 23] width 60 height 17
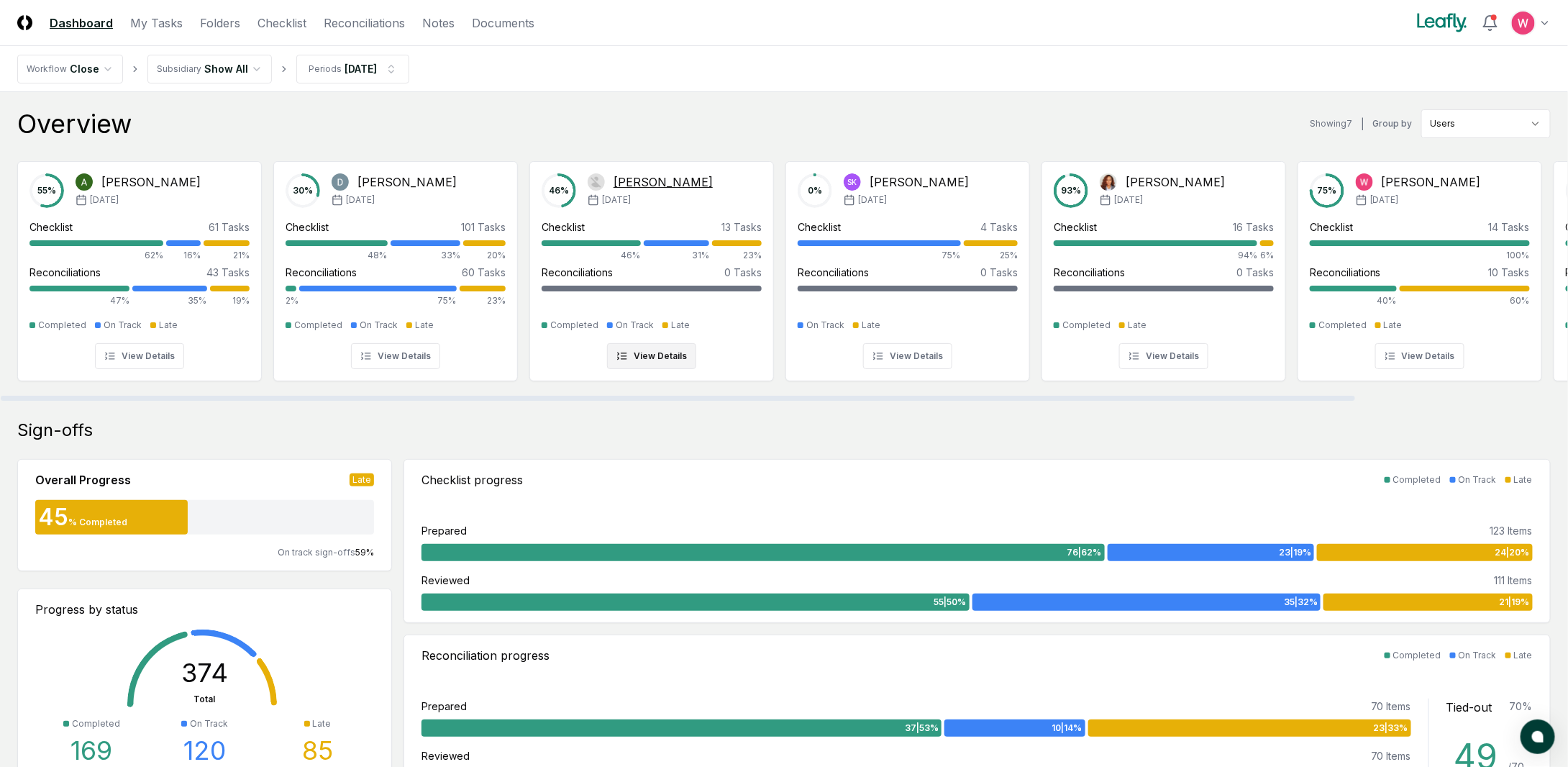
drag, startPoint x: 903, startPoint y: 398, endPoint x: 745, endPoint y: 379, distance: 159.1
click at [755, 396] on div at bounding box center [678, 398] width 1355 height 5
click at [289, 17] on link "Checklist" at bounding box center [282, 23] width 49 height 17
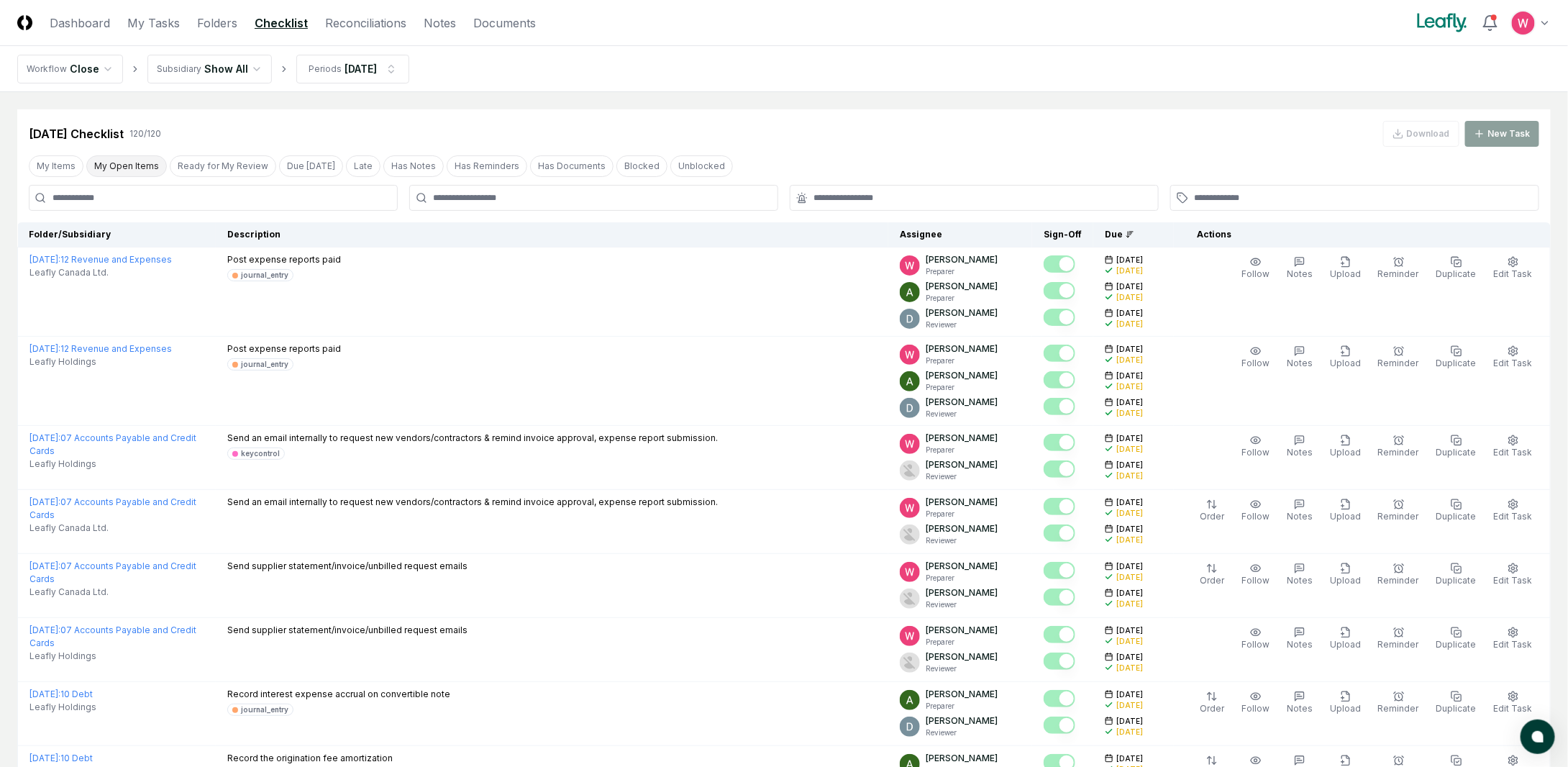
click at [144, 164] on button "My Open Items" at bounding box center [127, 166] width 80 height 22
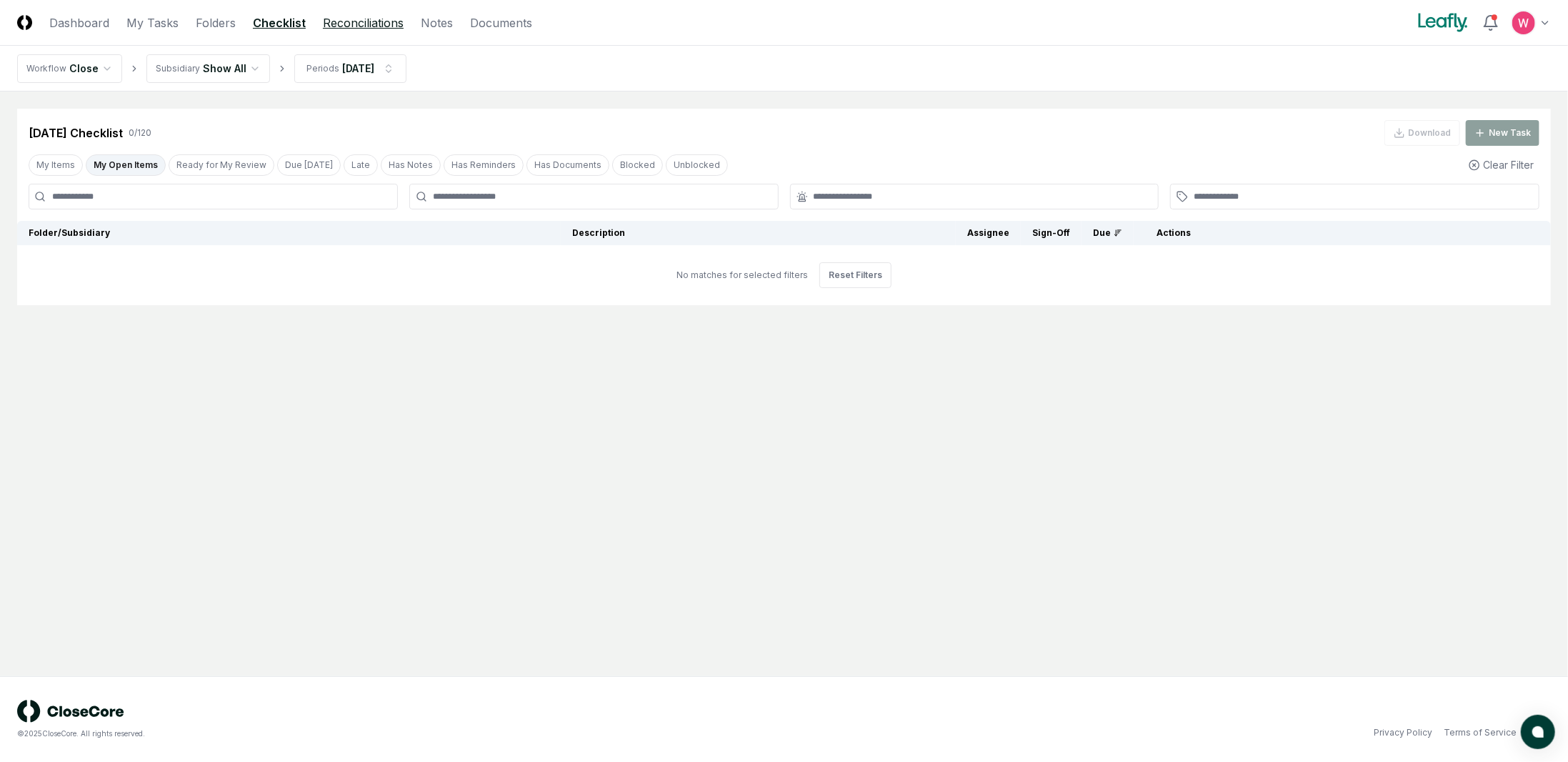
click at [364, 22] on link "Reconciliations" at bounding box center [363, 23] width 81 height 17
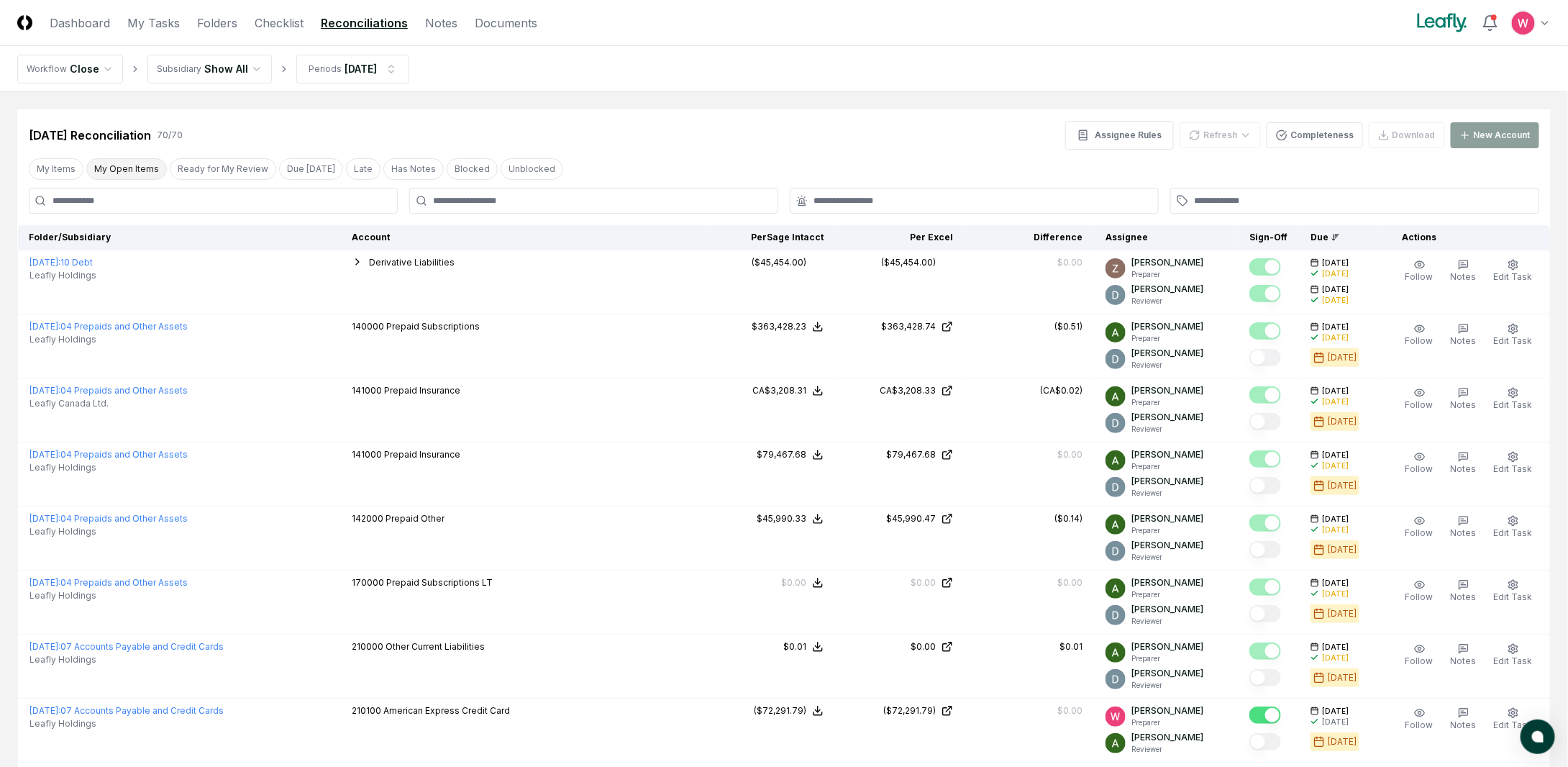
click at [132, 165] on button "My Open Items" at bounding box center [127, 169] width 80 height 22
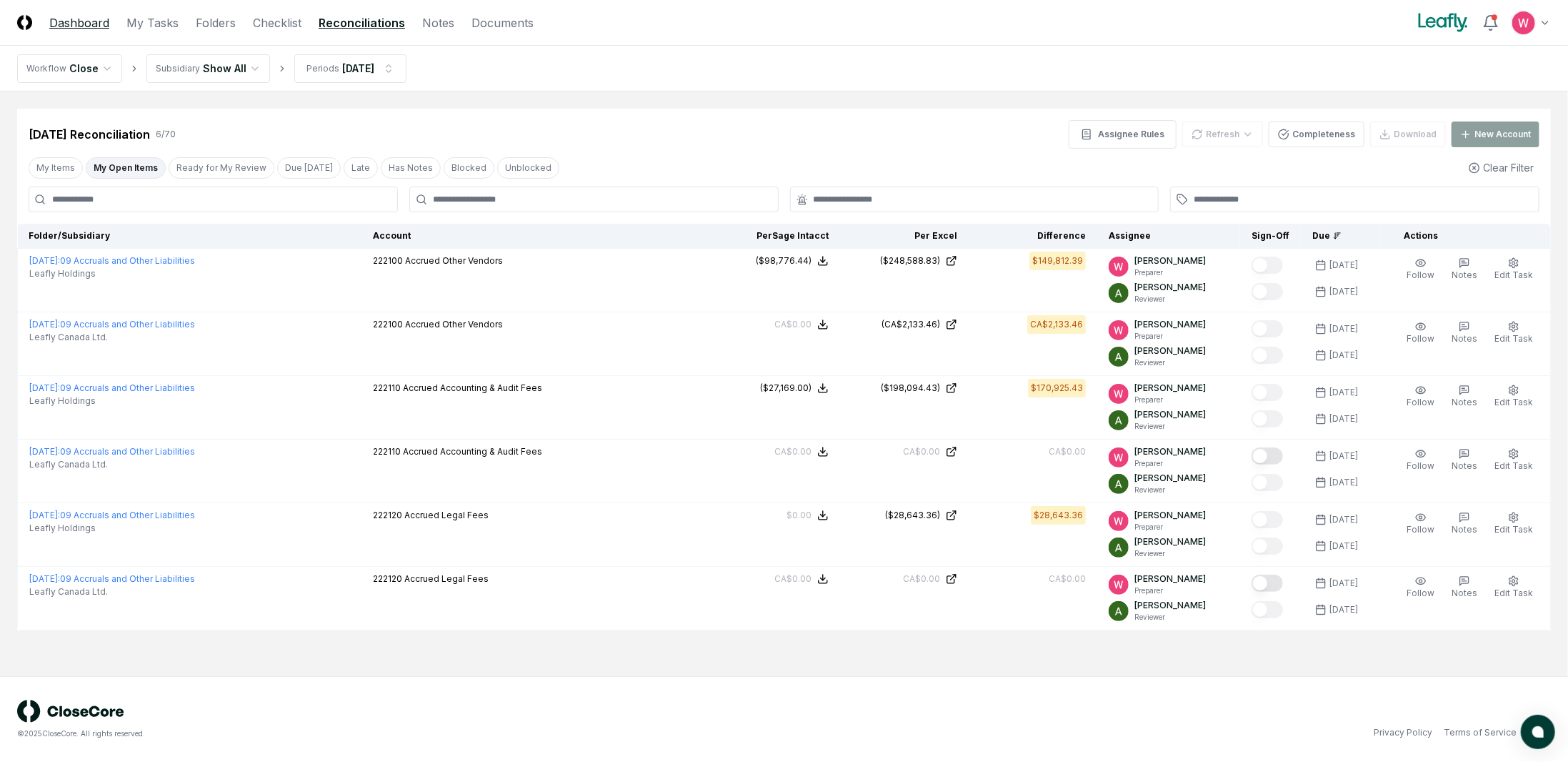
click at [86, 16] on link "Dashboard" at bounding box center [79, 23] width 60 height 17
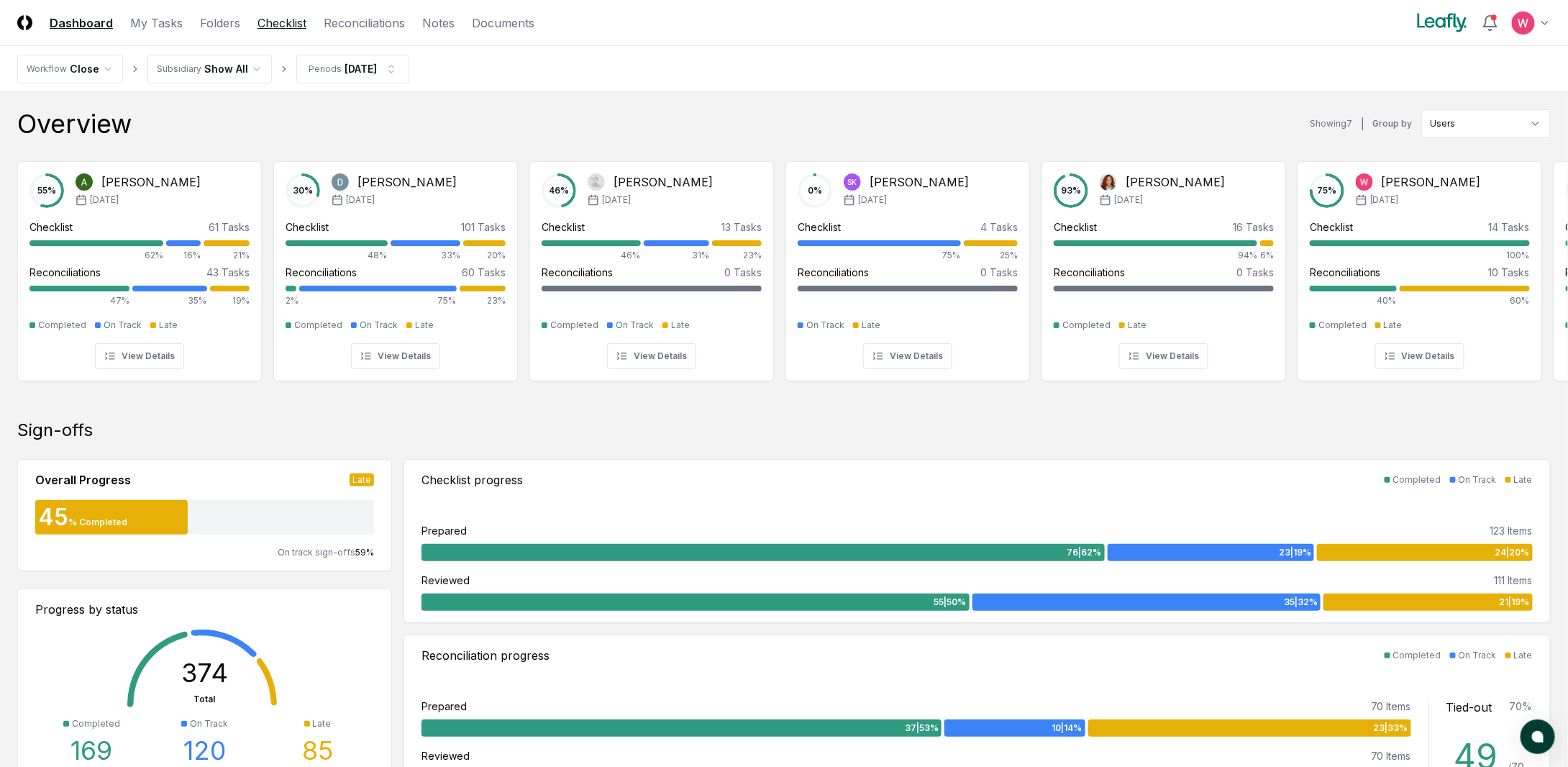
click at [283, 25] on link "Checklist" at bounding box center [282, 23] width 49 height 17
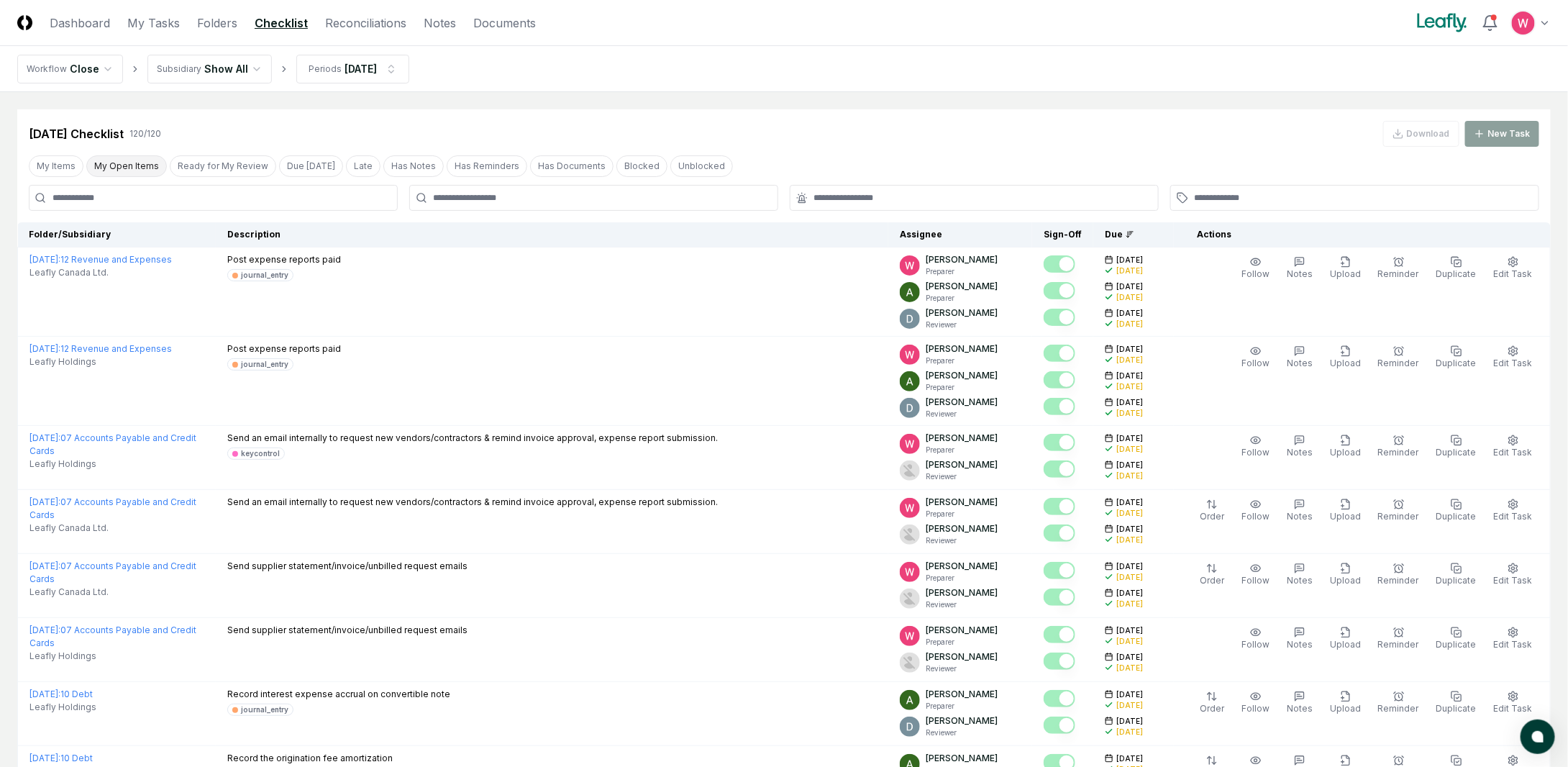
click at [134, 170] on button "My Open Items" at bounding box center [127, 166] width 80 height 22
